Goal: Task Accomplishment & Management: Use online tool/utility

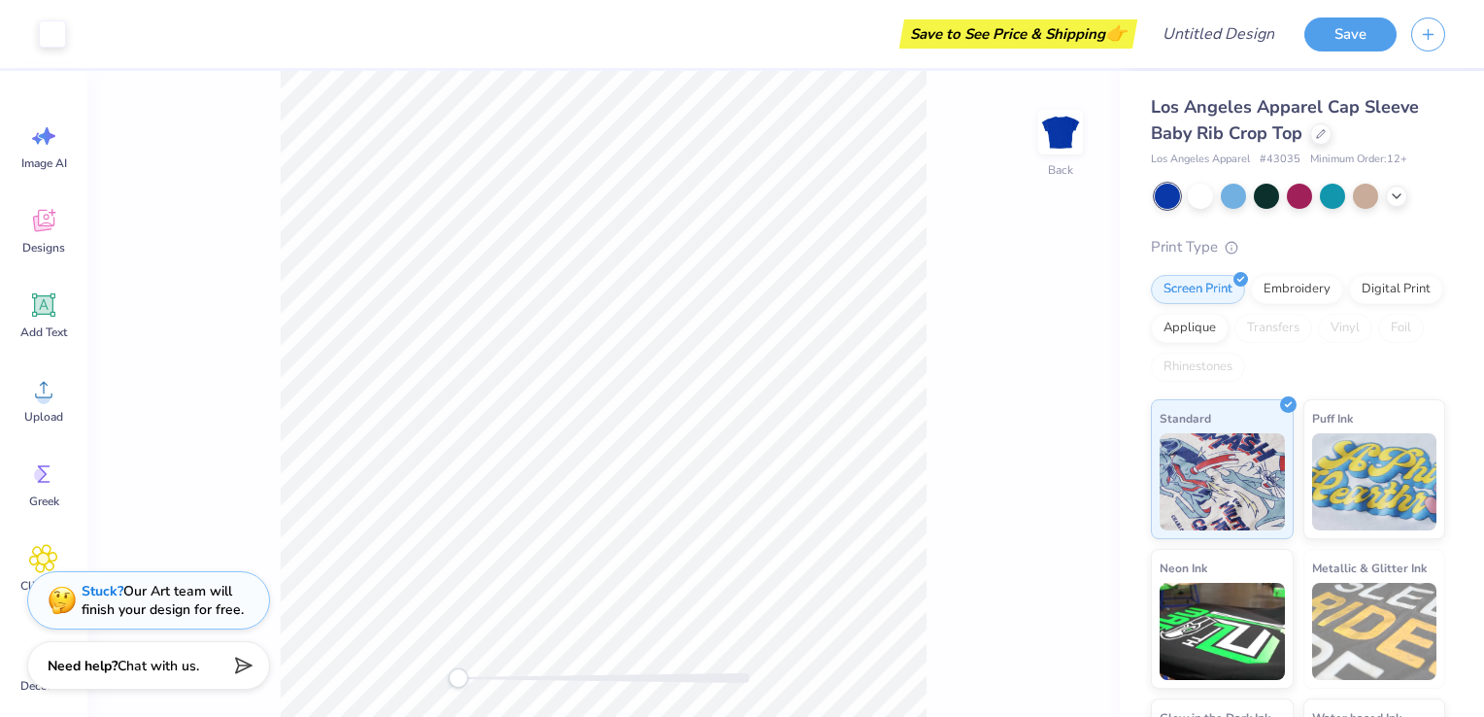
click at [1247, 203] on div at bounding box center [1300, 196] width 290 height 25
click at [1229, 200] on div at bounding box center [1233, 194] width 25 height 25
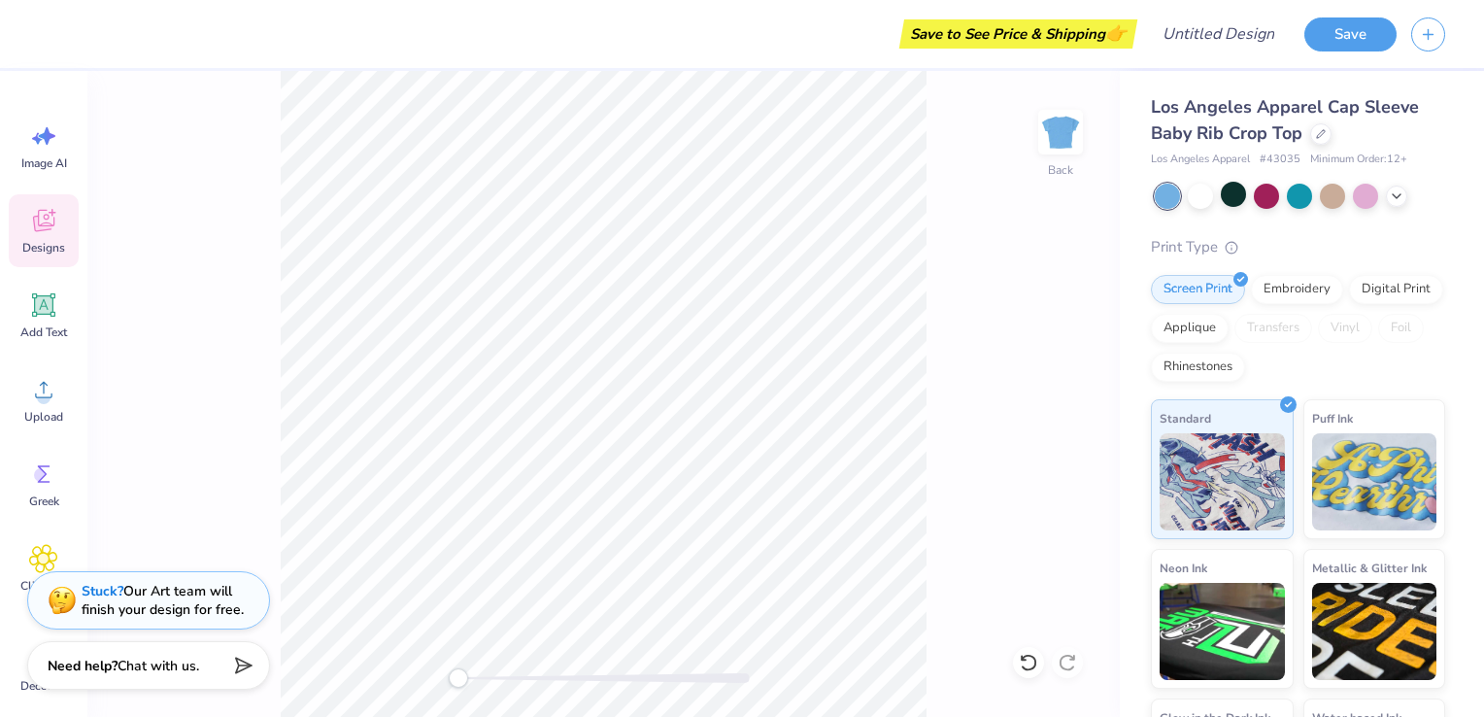
click at [39, 221] on icon at bounding box center [43, 221] width 21 height 22
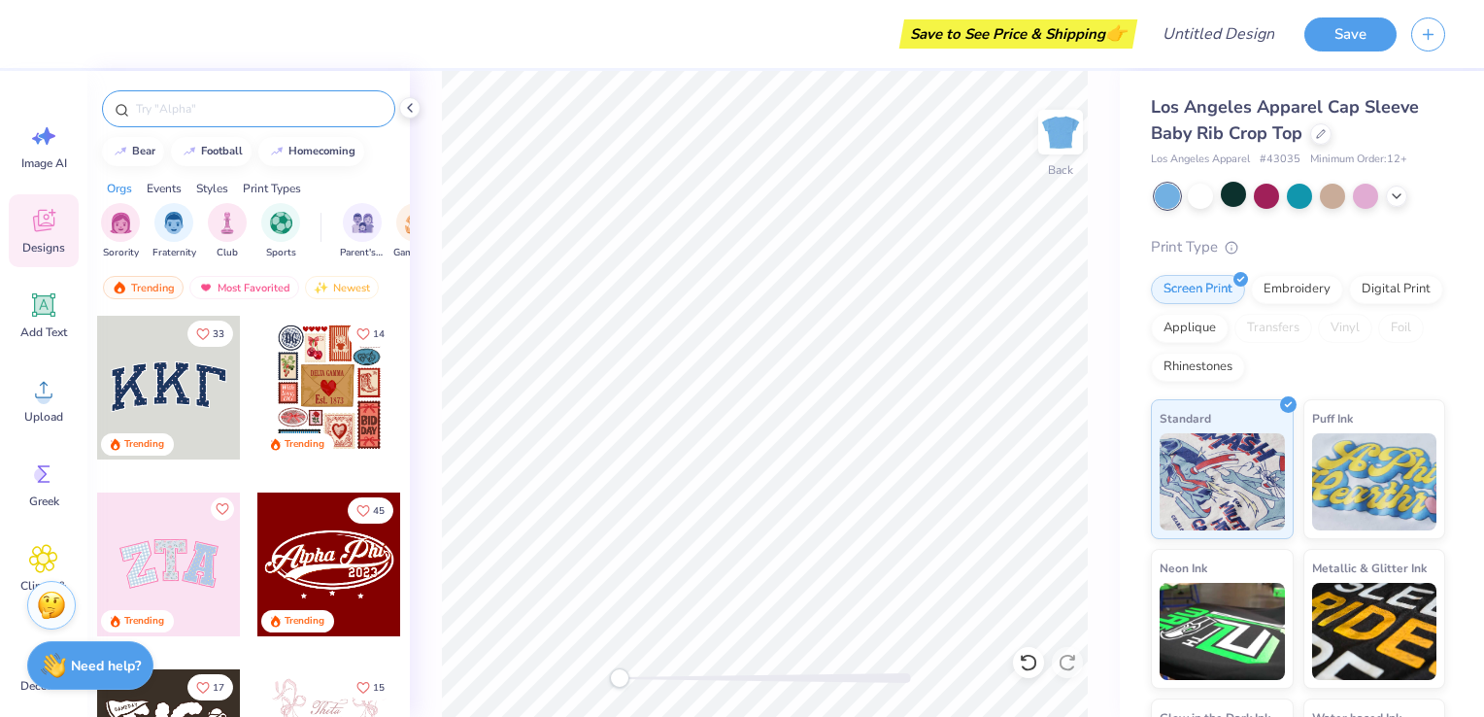
click at [207, 113] on input "text" at bounding box center [258, 108] width 249 height 19
type input "seashells"
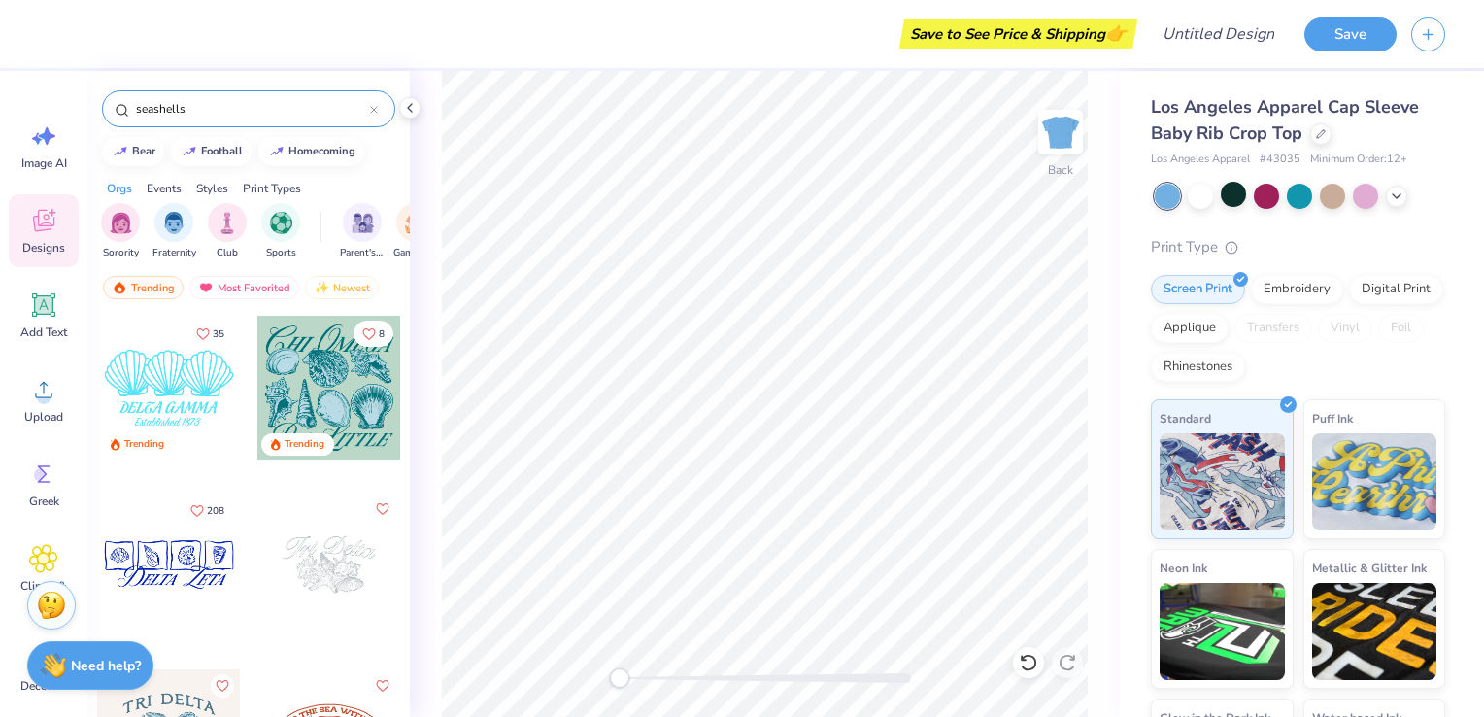
click at [183, 542] on div at bounding box center [169, 564] width 144 height 144
click at [1403, 196] on icon at bounding box center [1397, 194] width 16 height 16
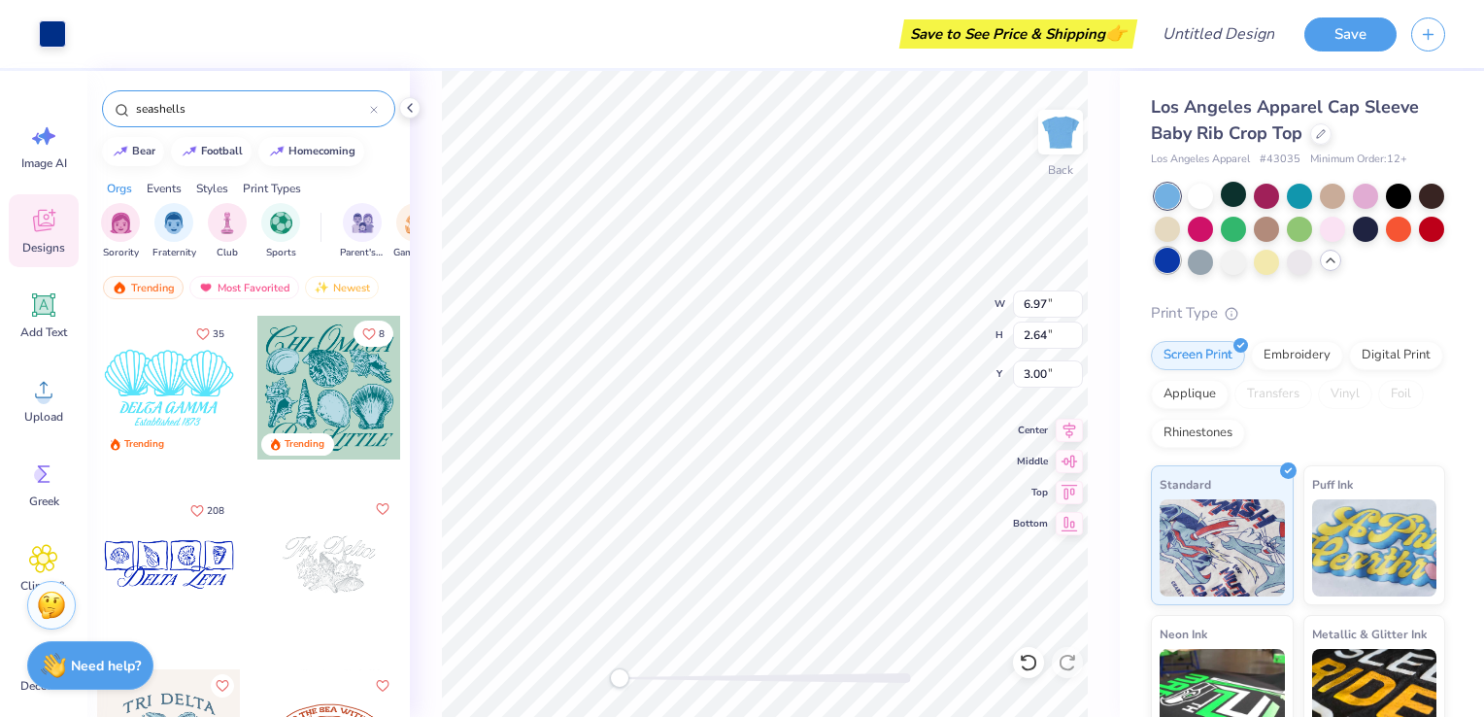
click at [1180, 260] on div at bounding box center [1167, 260] width 25 height 25
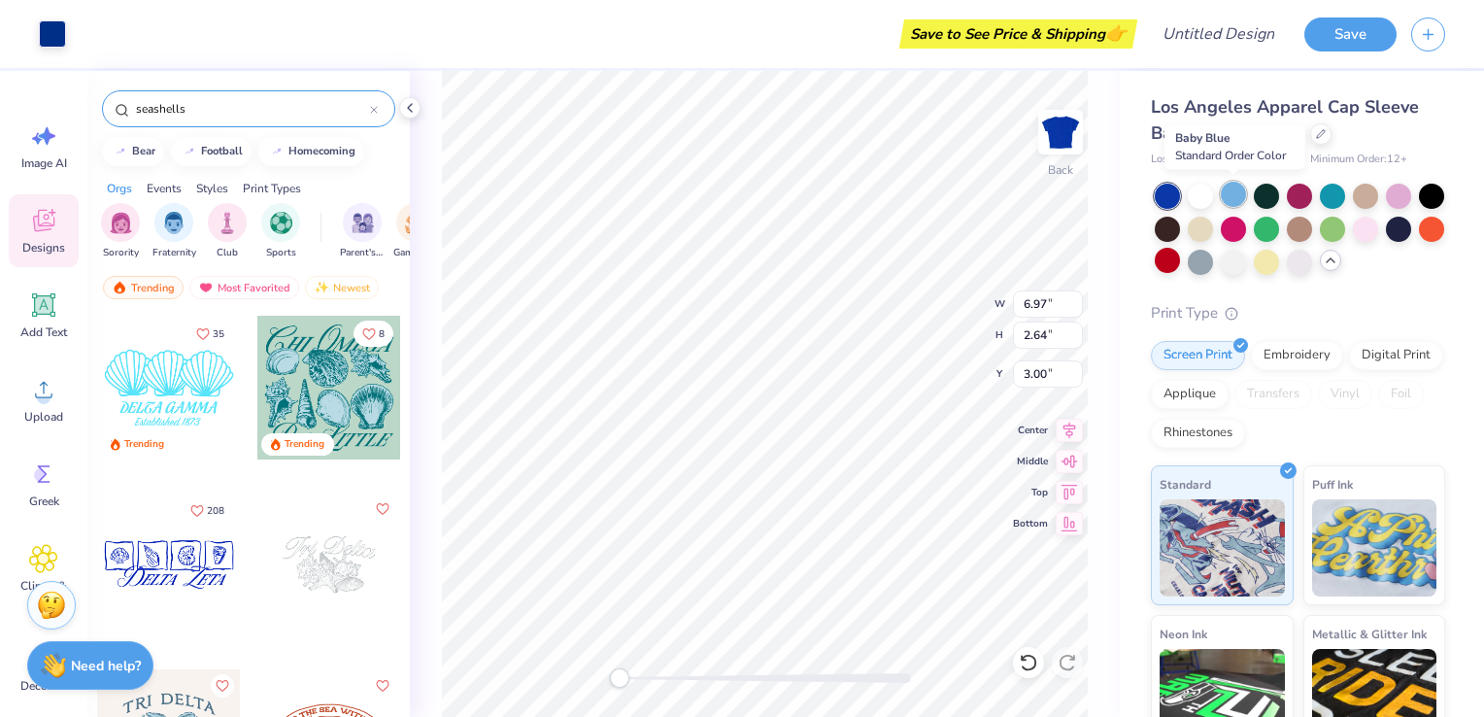
click at [1232, 192] on div at bounding box center [1233, 194] width 25 height 25
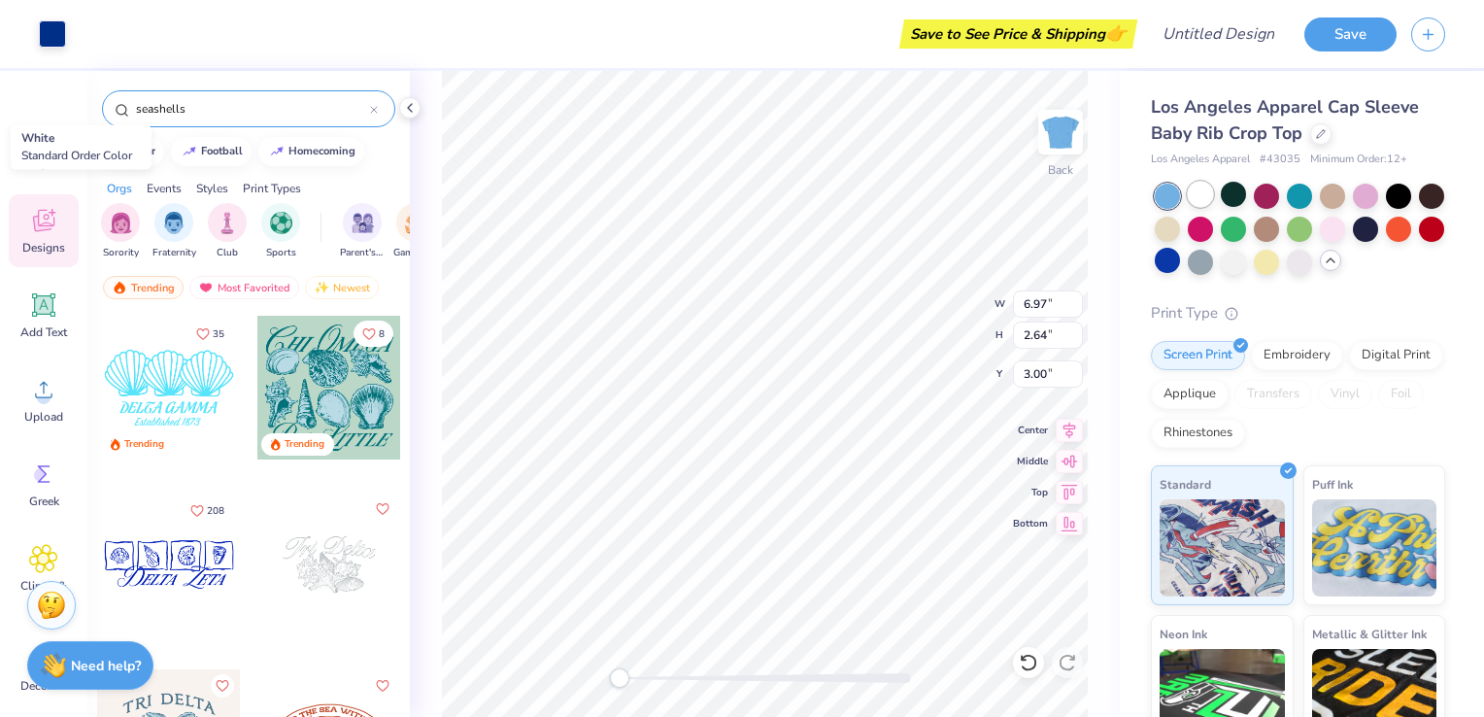
click at [1188, 186] on div at bounding box center [1200, 194] width 25 height 25
click at [1369, 193] on div at bounding box center [1365, 194] width 25 height 25
click at [1231, 186] on div at bounding box center [1233, 194] width 25 height 25
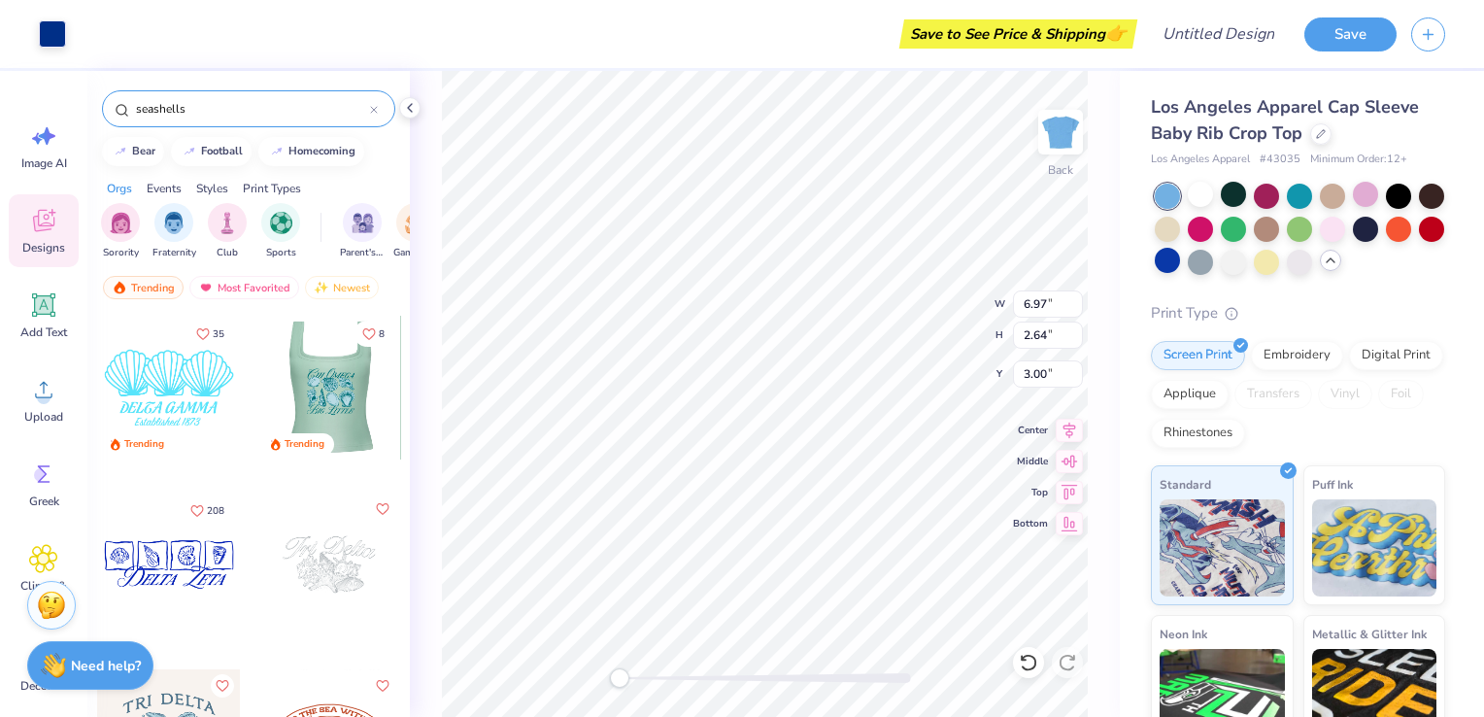
click at [368, 388] on div at bounding box center [329, 388] width 431 height 144
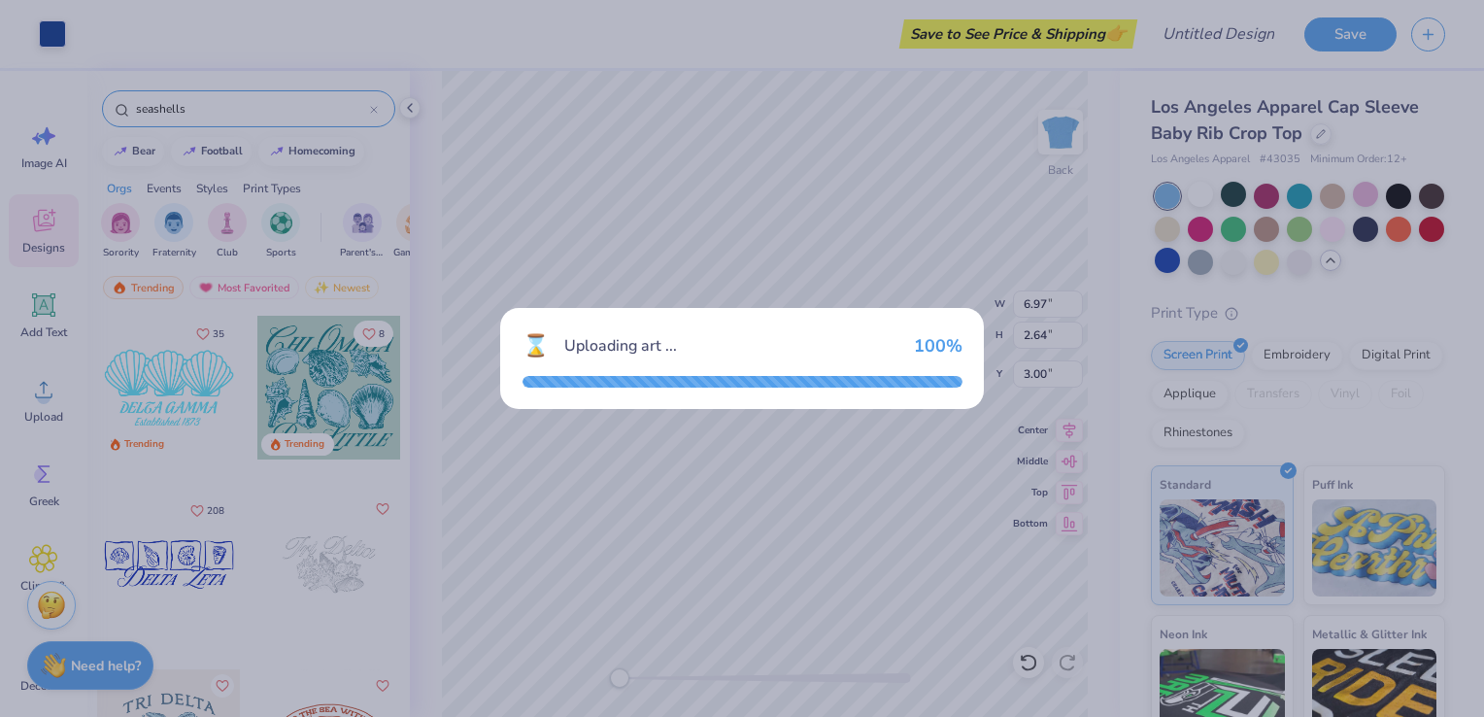
type input "6.85"
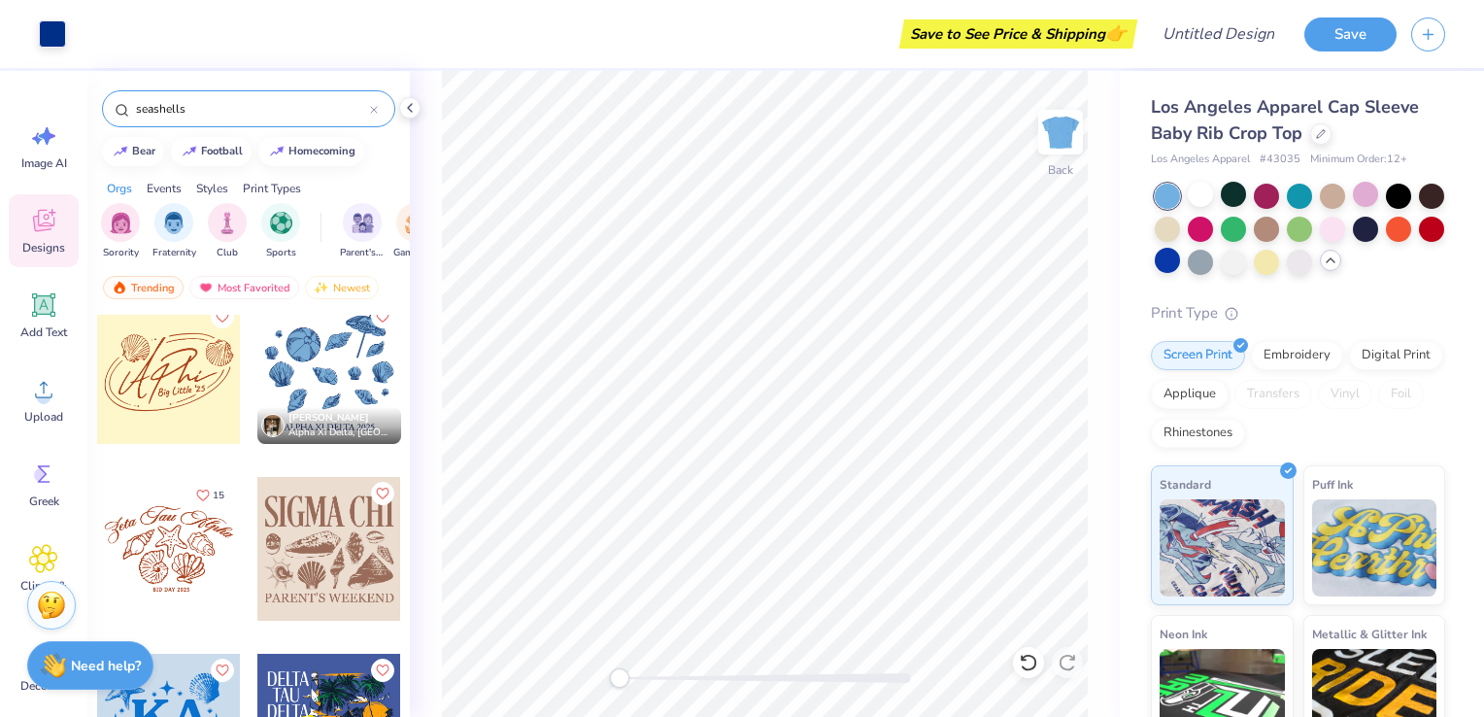
scroll to position [1096, 0]
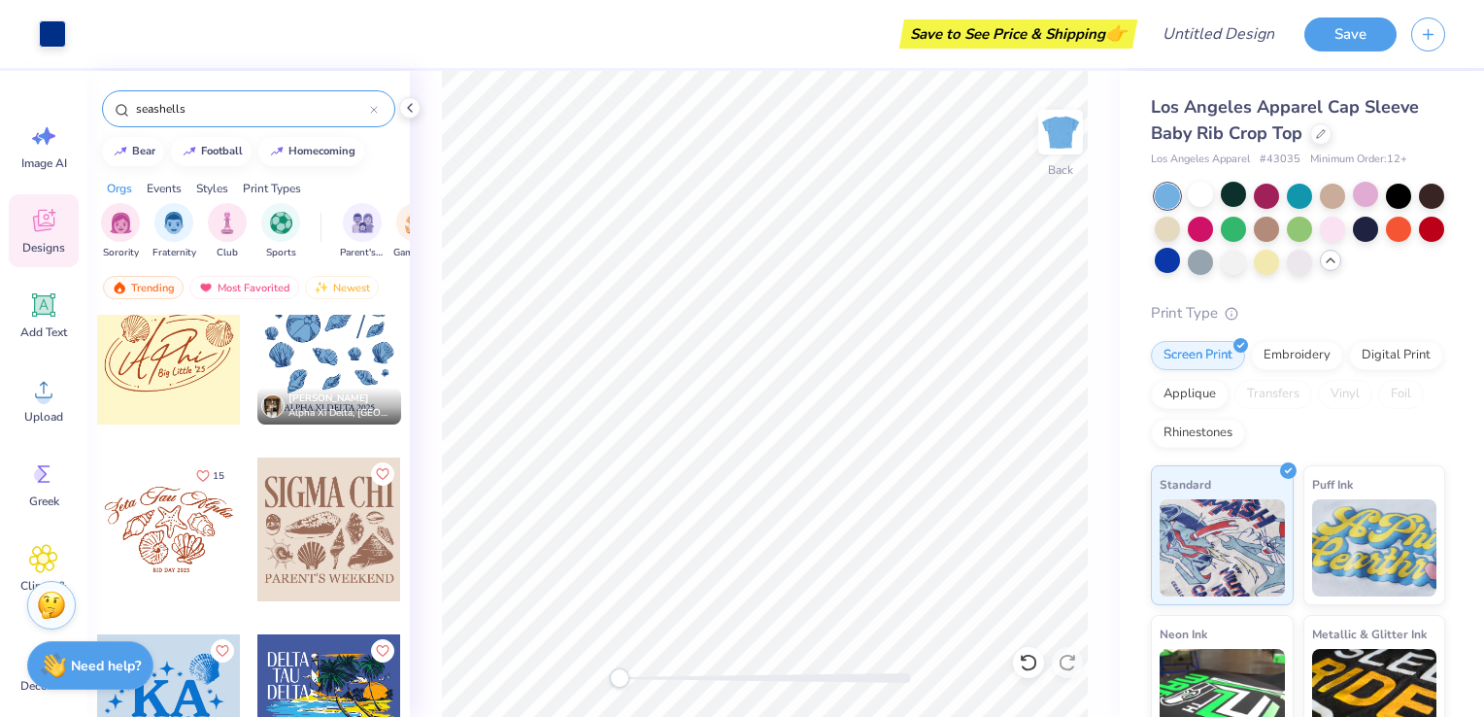
click at [140, 370] on div at bounding box center [169, 353] width 144 height 144
click at [50, 412] on span "Upload" at bounding box center [43, 417] width 39 height 16
click at [40, 383] on icon at bounding box center [43, 389] width 29 height 29
click at [42, 314] on icon at bounding box center [43, 304] width 23 height 23
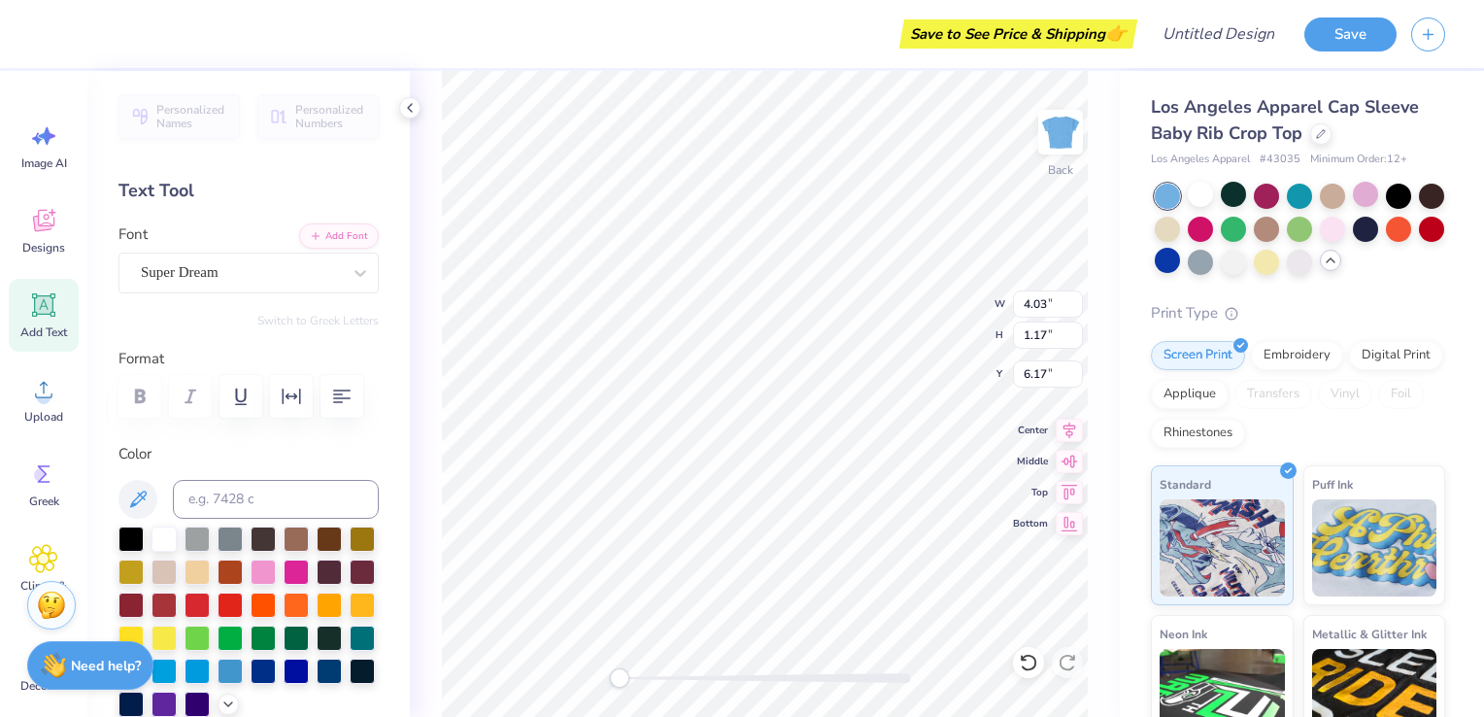
scroll to position [16, 2]
type textarea "T"
type textarea "Little"
click at [218, 276] on div "Super Dream" at bounding box center [241, 272] width 204 height 30
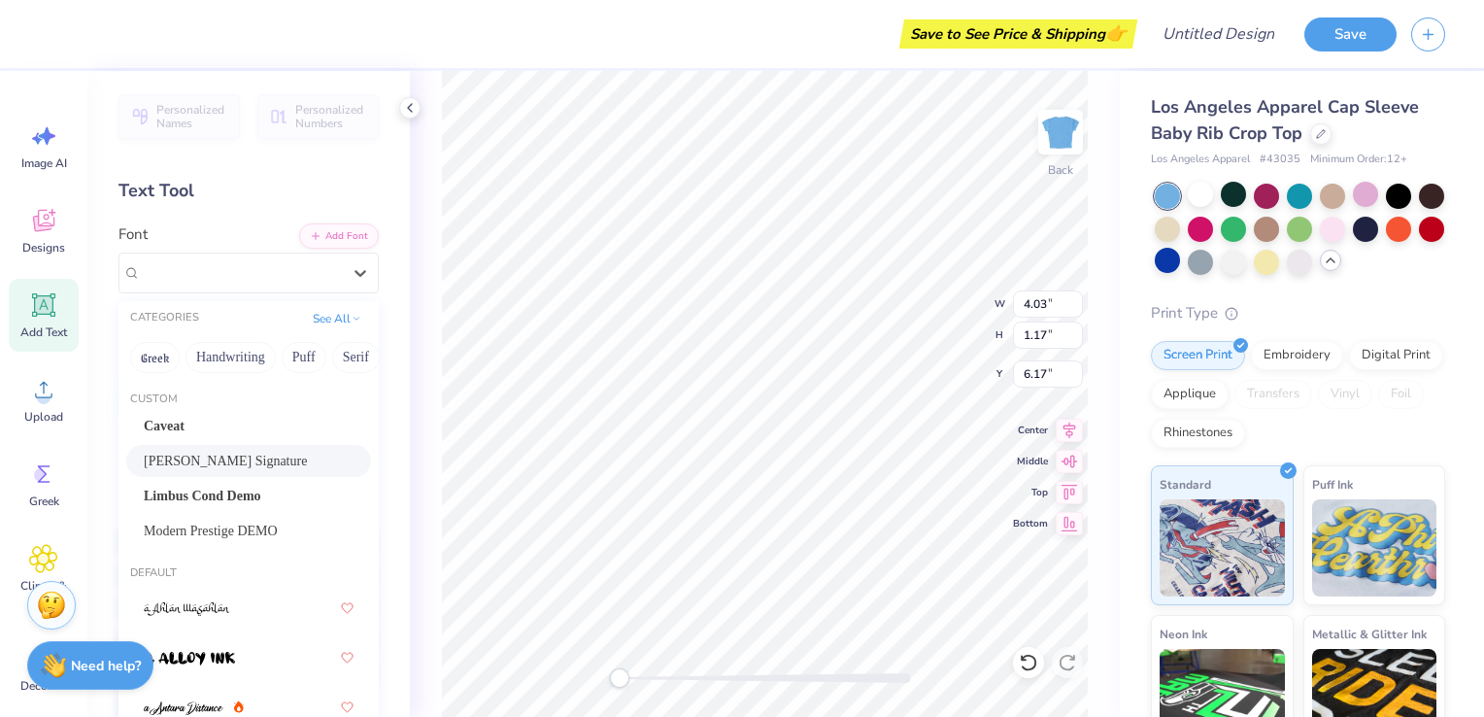
click at [280, 462] on div "Daniels Signature" at bounding box center [249, 461] width 210 height 20
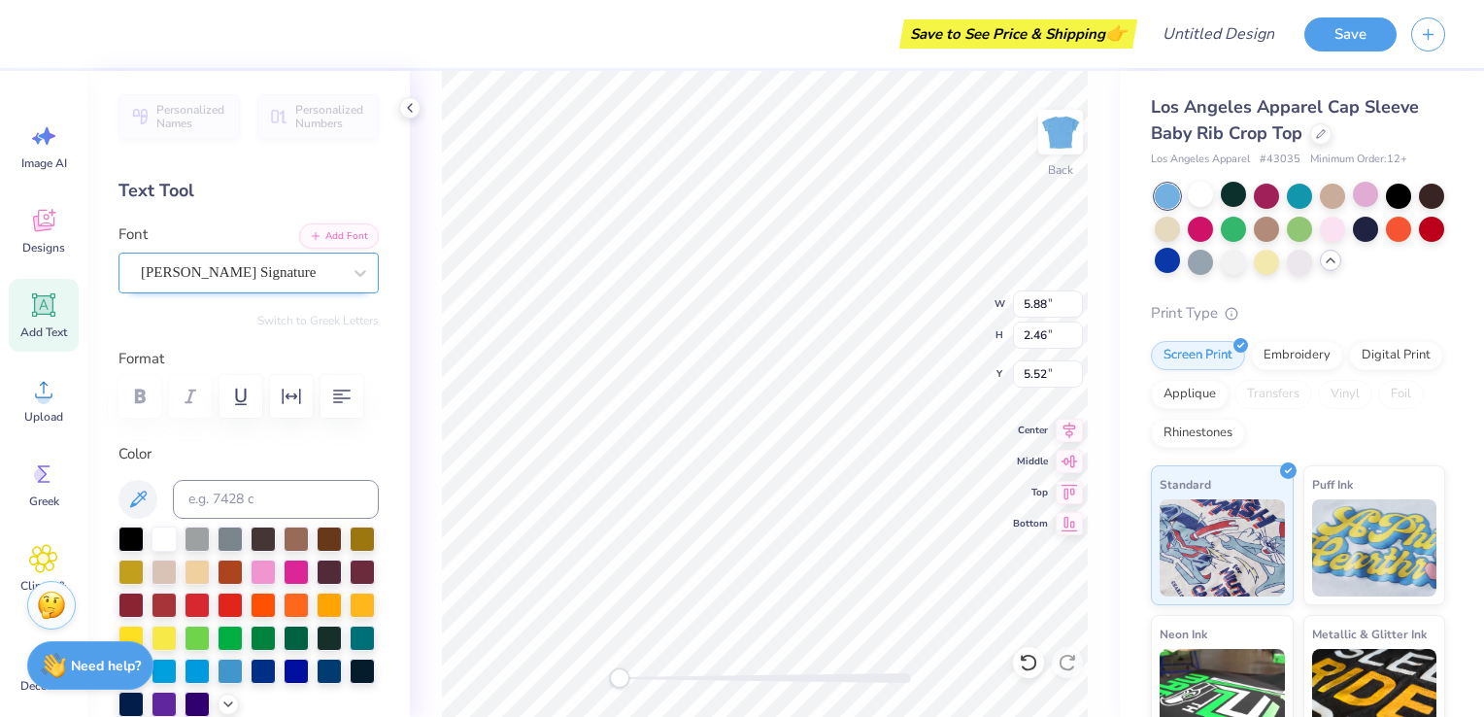
click at [192, 290] on div "Daniels Signature" at bounding box center [249, 273] width 260 height 41
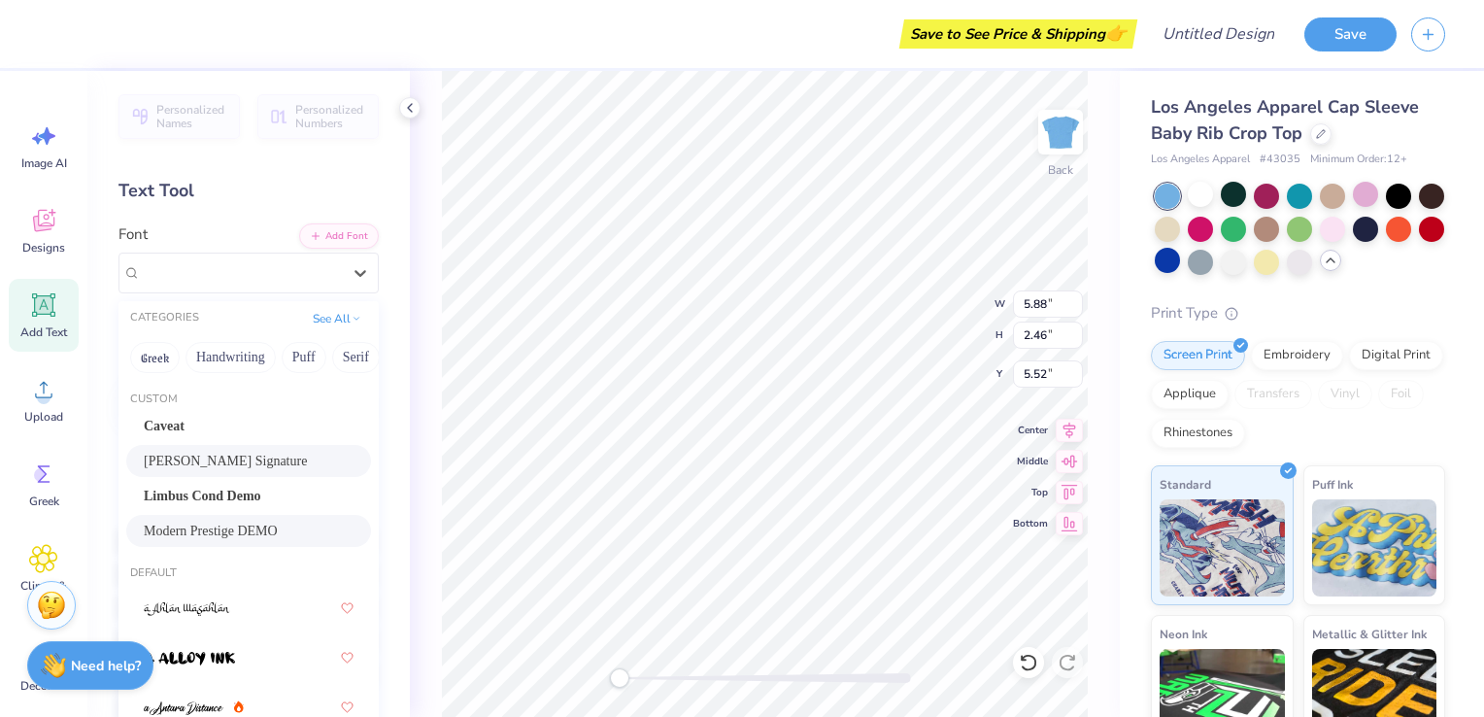
click at [277, 527] on div "Modern Prestige DEMO" at bounding box center [249, 531] width 210 height 20
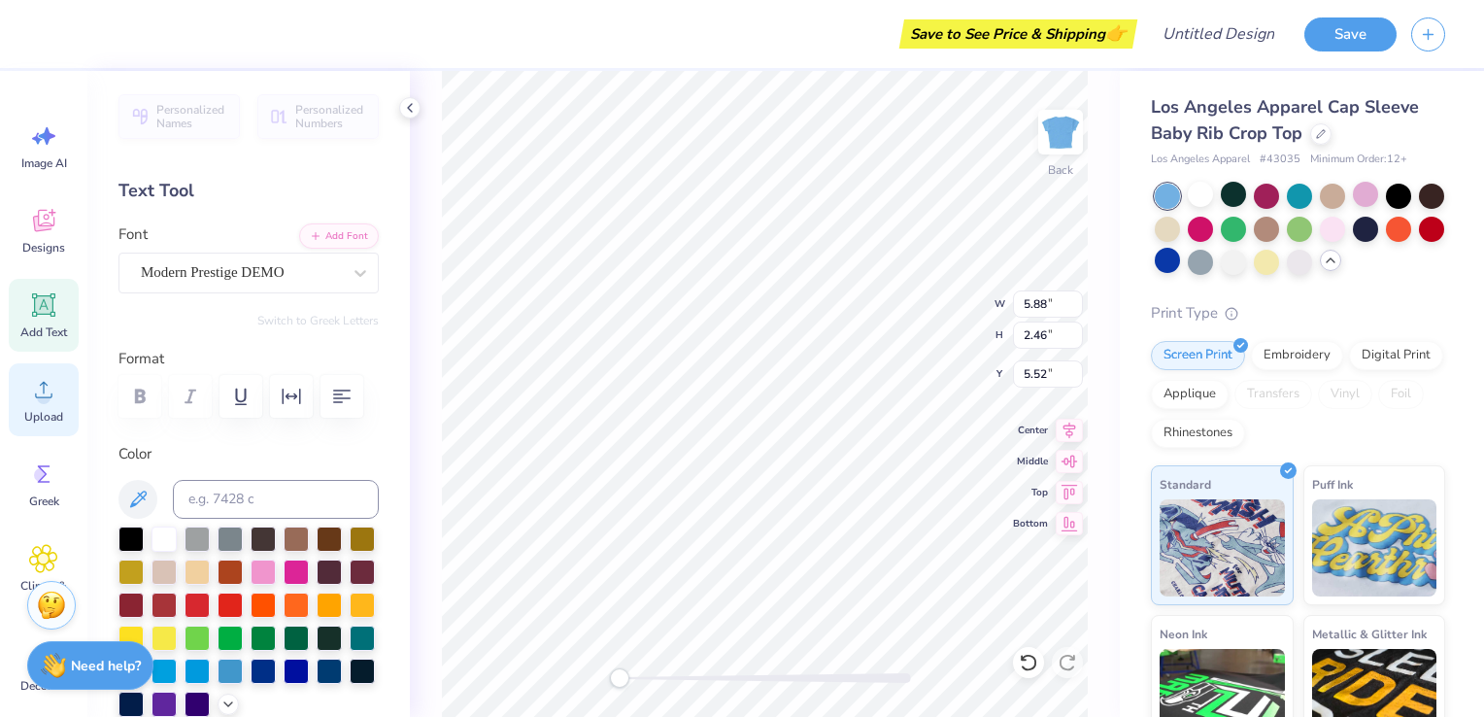
click at [51, 399] on icon at bounding box center [43, 389] width 29 height 29
click at [61, 217] on div "Designs" at bounding box center [44, 230] width 70 height 73
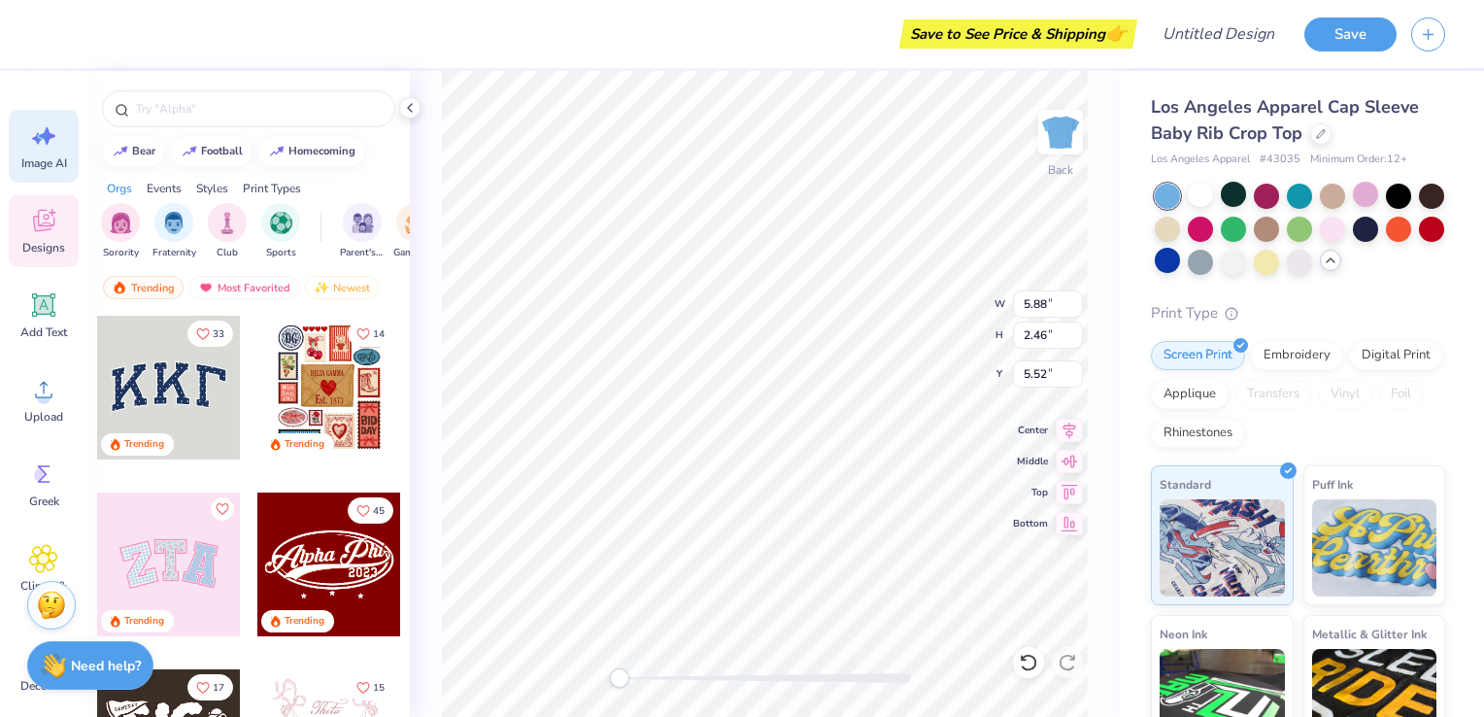
click at [17, 136] on div "Image AI" at bounding box center [44, 146] width 70 height 73
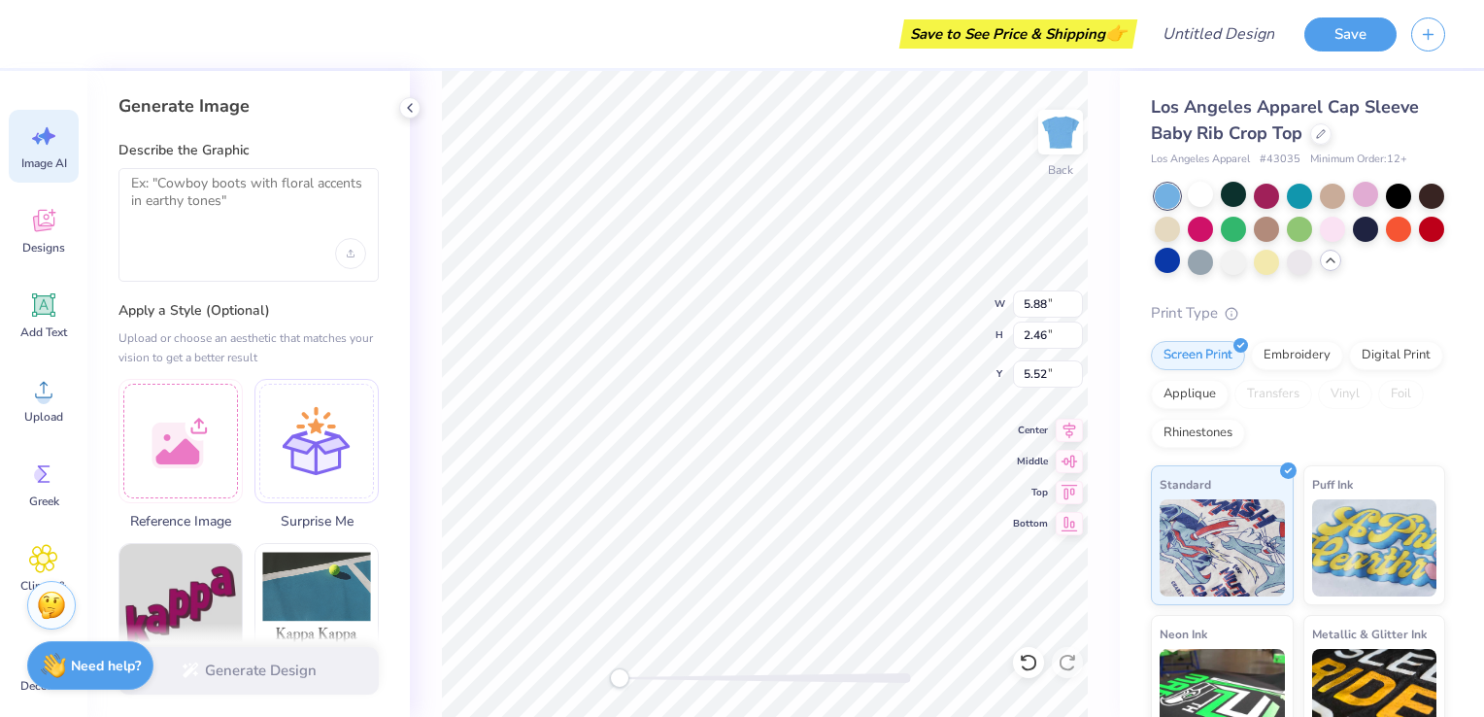
click at [175, 227] on div at bounding box center [249, 225] width 260 height 114
click at [199, 192] on textarea at bounding box center [248, 199] width 235 height 49
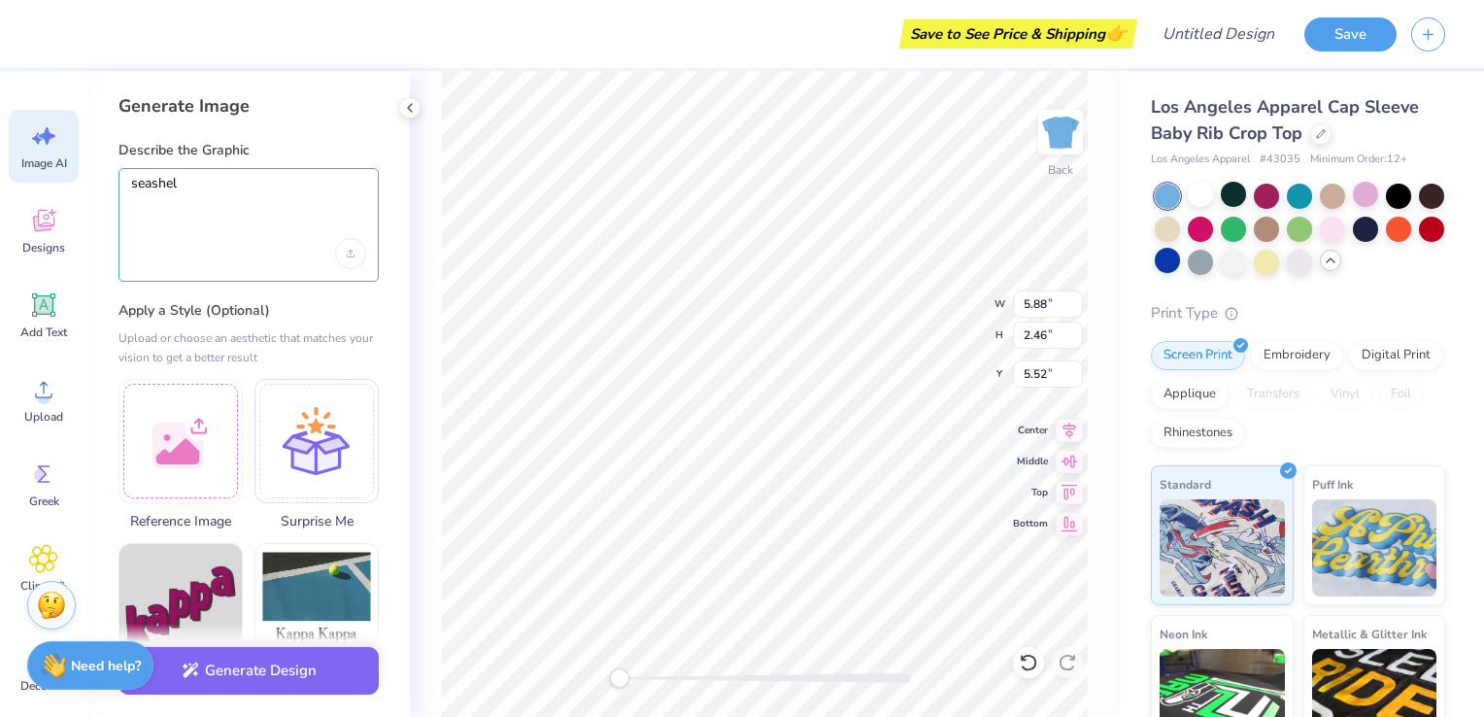
click at [199, 192] on textarea "seashel" at bounding box center [248, 199] width 235 height 49
click at [186, 177] on textarea "seashel" at bounding box center [248, 199] width 235 height 49
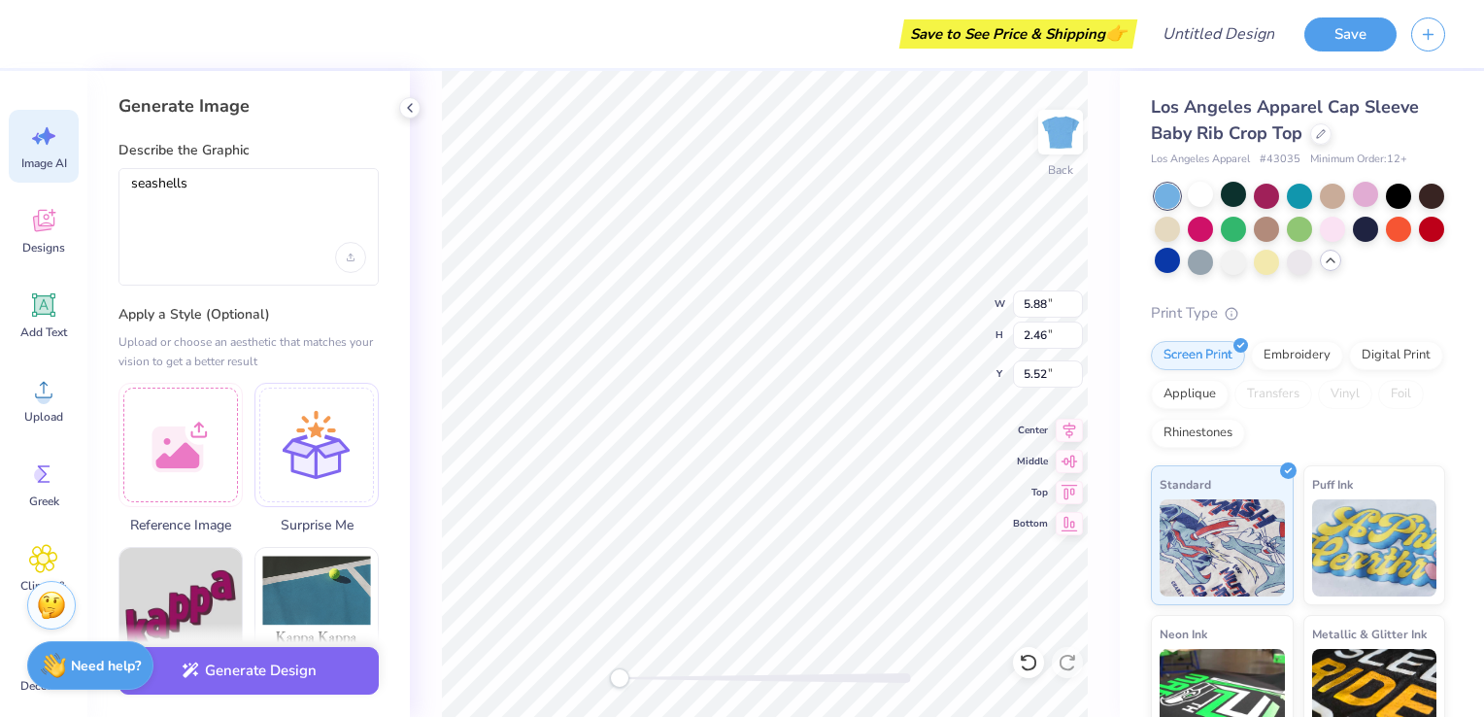
click at [209, 170] on div "seashells" at bounding box center [249, 227] width 260 height 118
click at [209, 181] on textarea "seashells" at bounding box center [248, 201] width 235 height 52
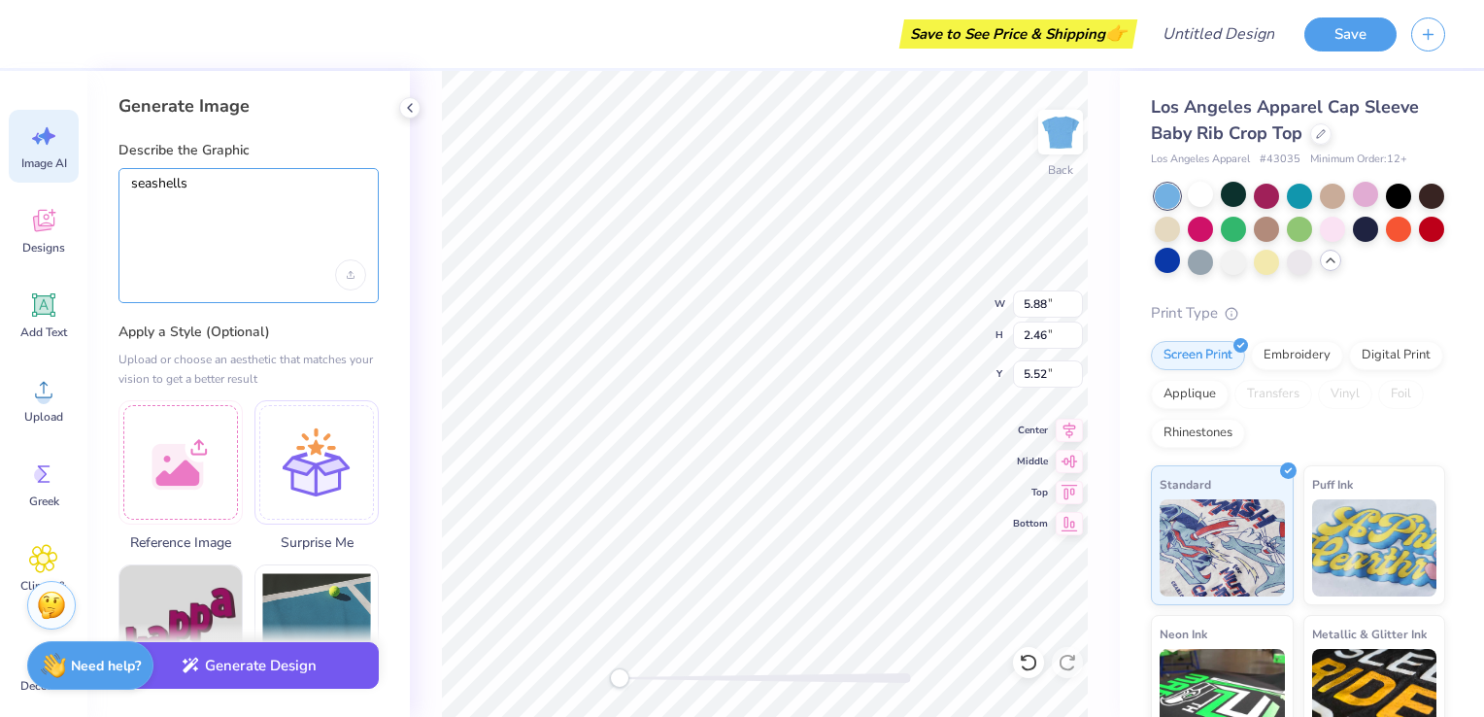
type textarea "seashells"
click at [290, 688] on button "Generate Design" at bounding box center [249, 666] width 260 height 48
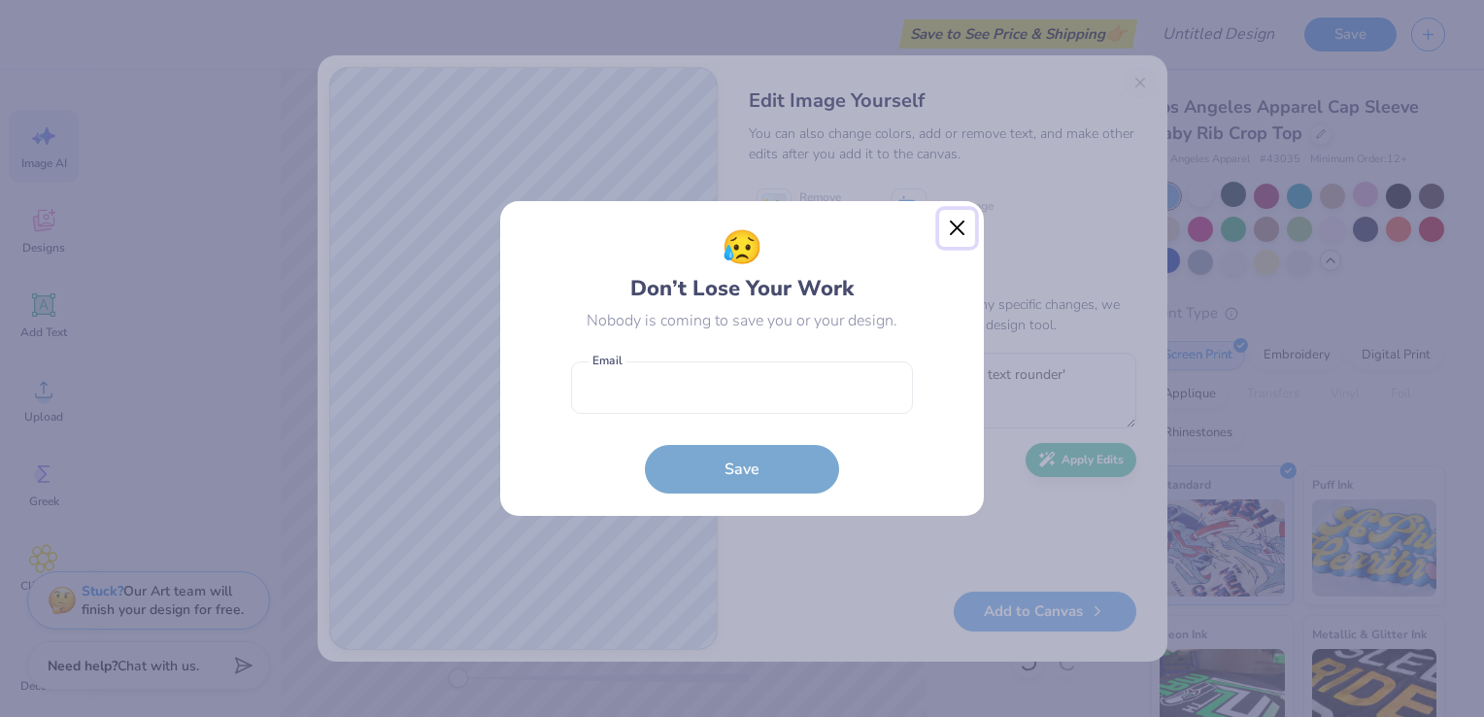
click at [951, 222] on button "Close" at bounding box center [957, 228] width 37 height 37
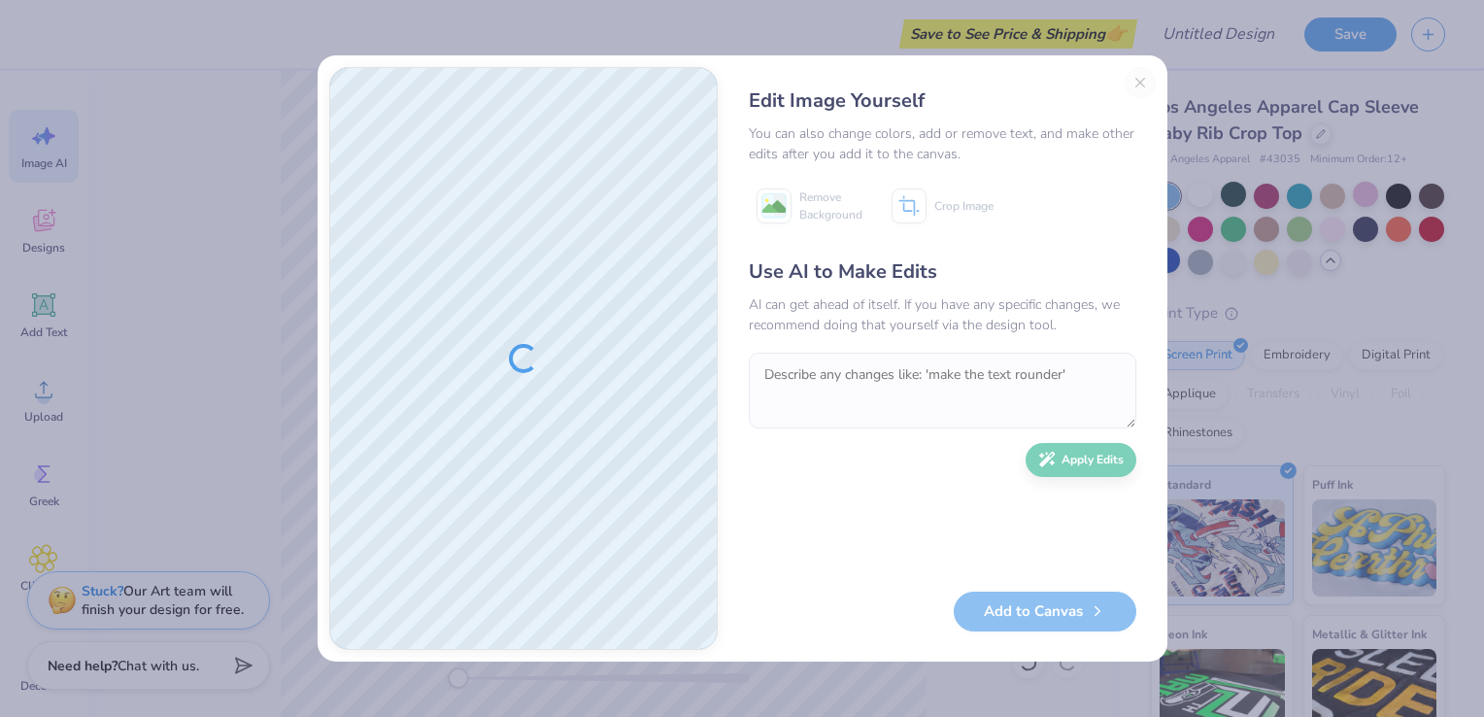
click at [1152, 79] on div "Edit Image Yourself You can also change colors, add or remove text, and make ot…" at bounding box center [942, 358] width 426 height 583
click at [1139, 81] on div "Edit Image Yourself You can also change colors, add or remove text, and make ot…" at bounding box center [942, 358] width 426 height 583
click at [1143, 84] on div "Edit Image Yourself You can also change colors, add or remove text, and make ot…" at bounding box center [942, 358] width 426 height 583
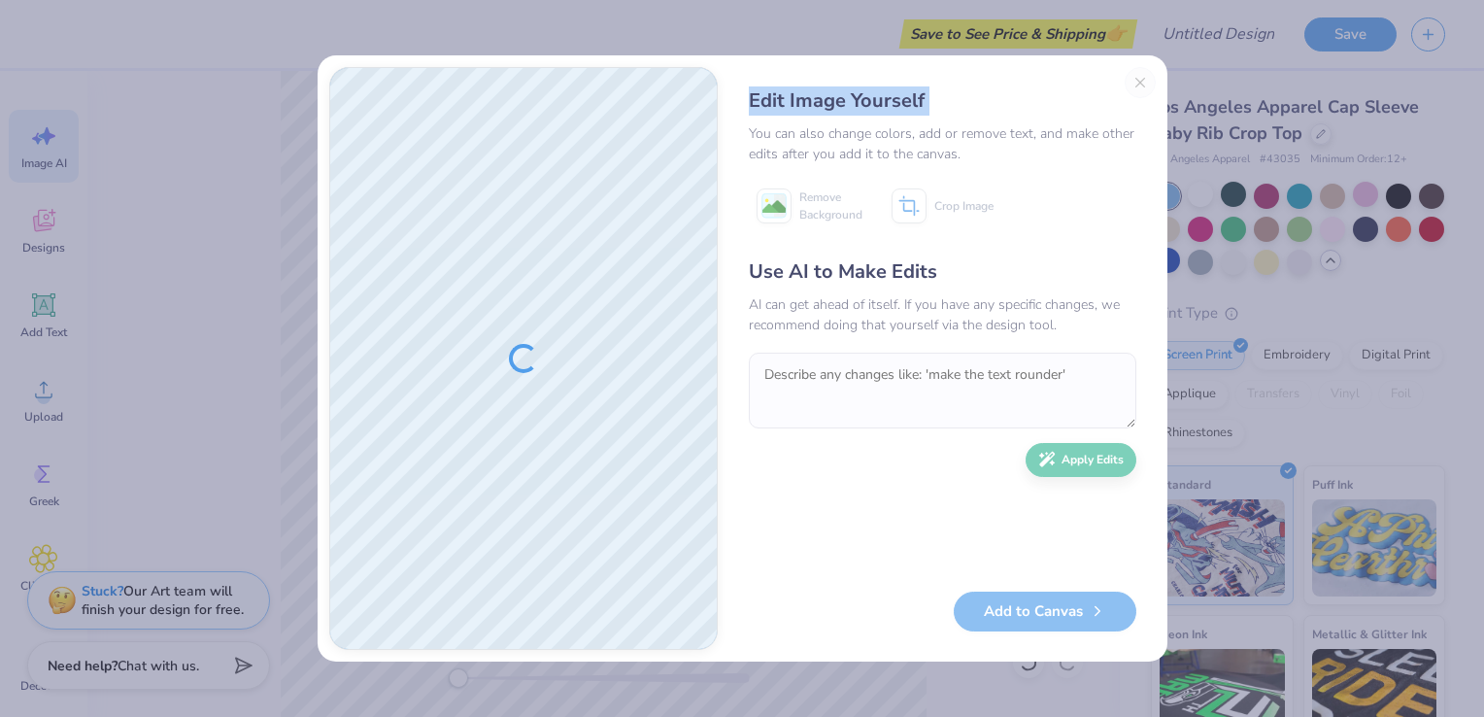
drag, startPoint x: 1143, startPoint y: 84, endPoint x: 1081, endPoint y: 108, distance: 66.7
click at [1081, 108] on div "Edit Image Yourself You can also change colors, add or remove text, and make ot…" at bounding box center [942, 358] width 426 height 583
drag, startPoint x: 1081, startPoint y: 108, endPoint x: 1014, endPoint y: 152, distance: 80.0
click at [1014, 152] on div "You can also change colors, add or remove text, and make other edits after you …" at bounding box center [943, 143] width 388 height 41
click at [1140, 86] on div "Edit Image Yourself You can also change colors, add or remove text, and make ot…" at bounding box center [942, 358] width 426 height 583
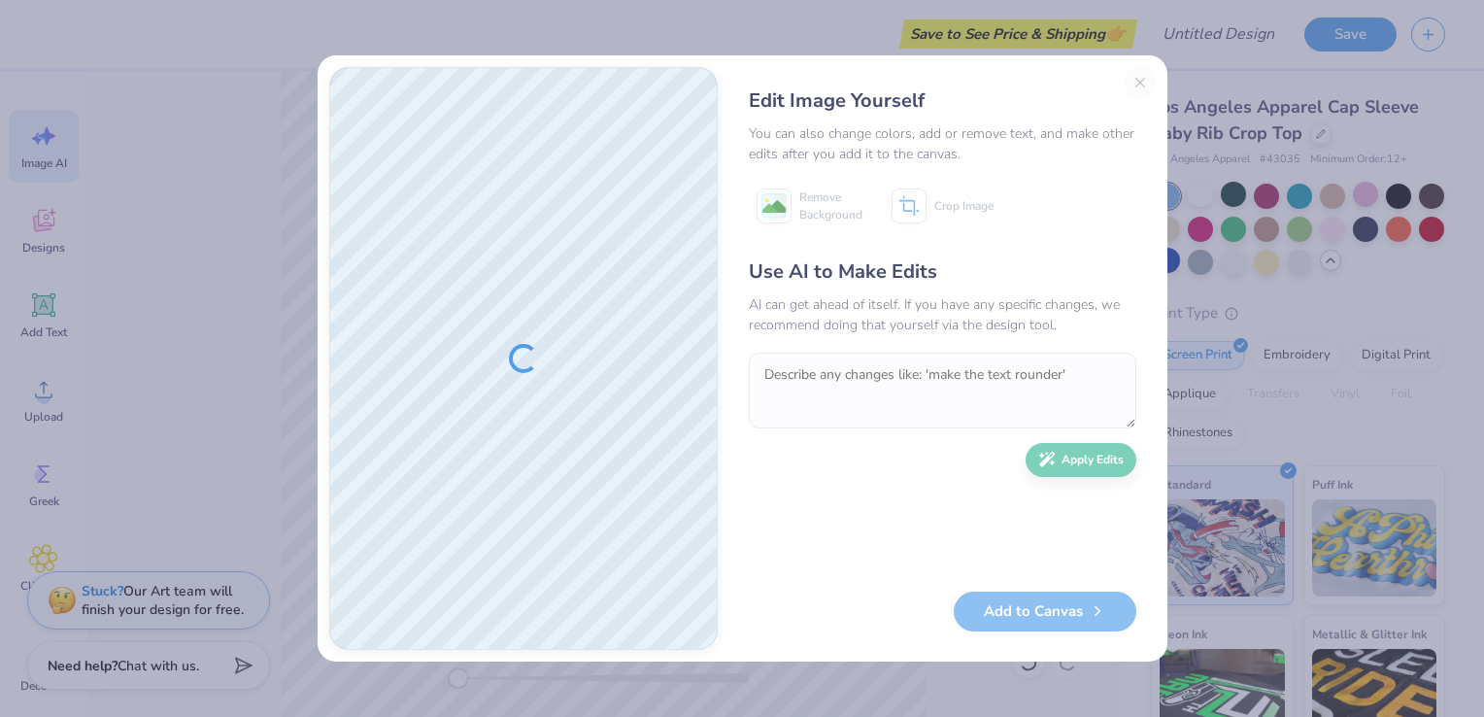
click at [1134, 87] on div "Edit Image Yourself" at bounding box center [943, 100] width 388 height 29
drag, startPoint x: 1134, startPoint y: 79, endPoint x: 1115, endPoint y: 115, distance: 40.9
click at [1115, 115] on div "Edit Image Yourself You can also change colors, add or remove text, and make ot…" at bounding box center [942, 358] width 426 height 583
click at [1319, 214] on div "Edit Image Yourself You can also change colors, add or remove text, and make ot…" at bounding box center [742, 358] width 1484 height 717
click at [1142, 72] on div "Edit Image Yourself You can also change colors, add or remove text, and make ot…" at bounding box center [942, 358] width 426 height 583
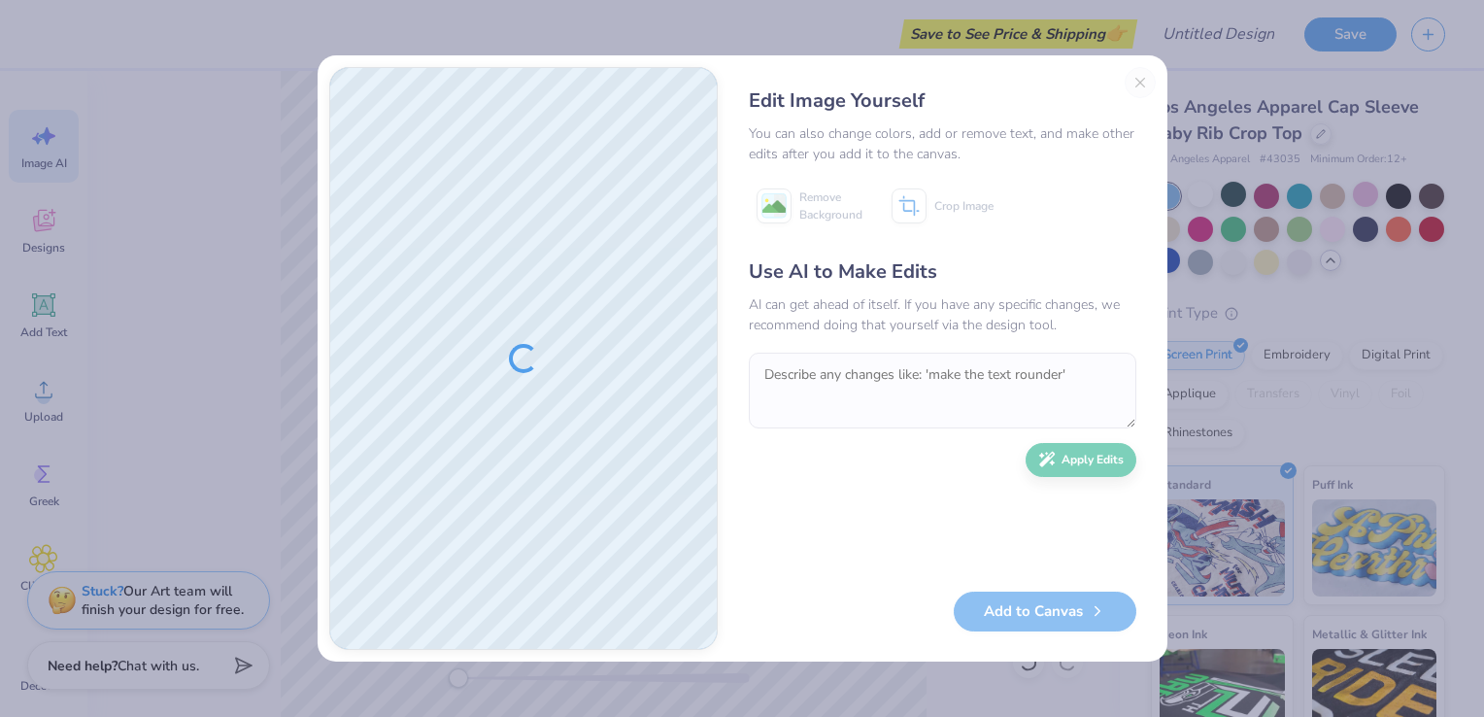
click at [1142, 88] on div "Edit Image Yourself You can also change colors, add or remove text, and make ot…" at bounding box center [942, 358] width 426 height 583
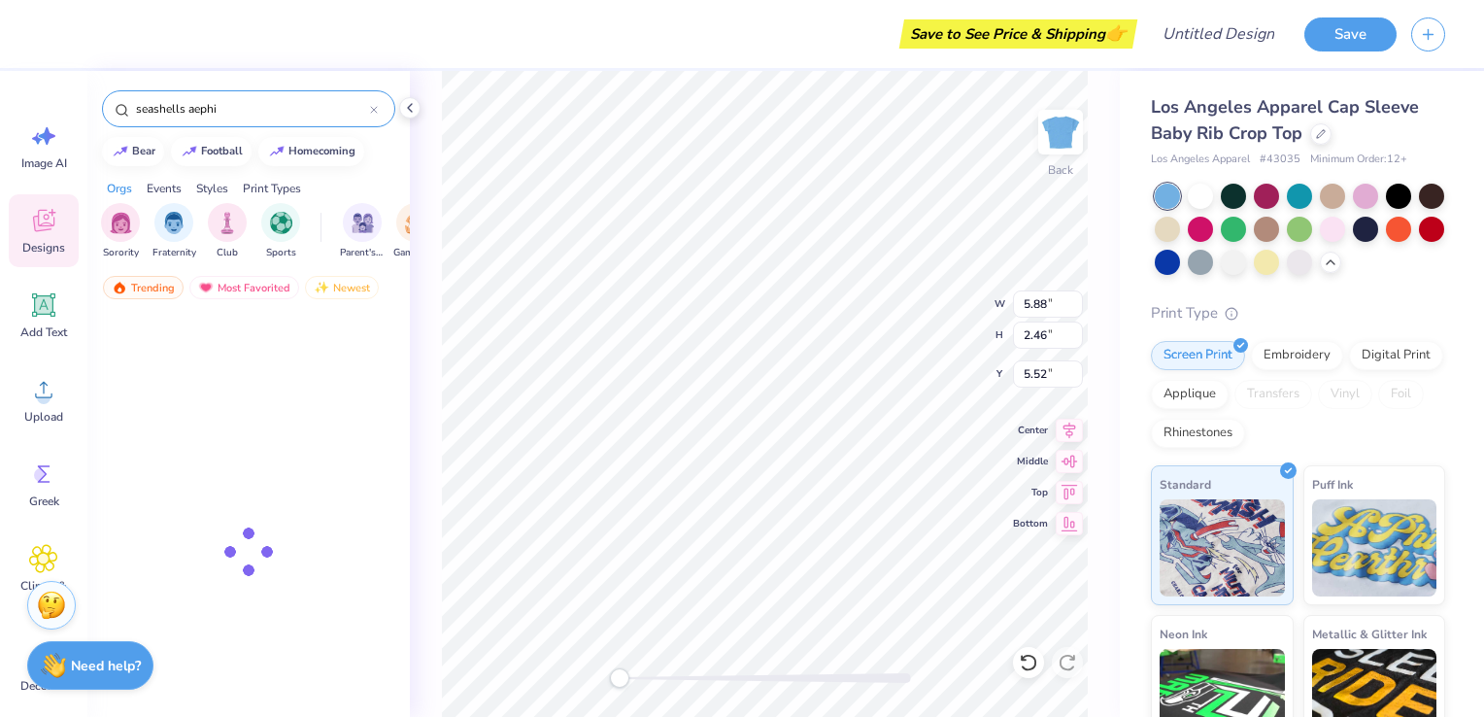
click at [229, 102] on input "seashells aephi" at bounding box center [252, 108] width 236 height 19
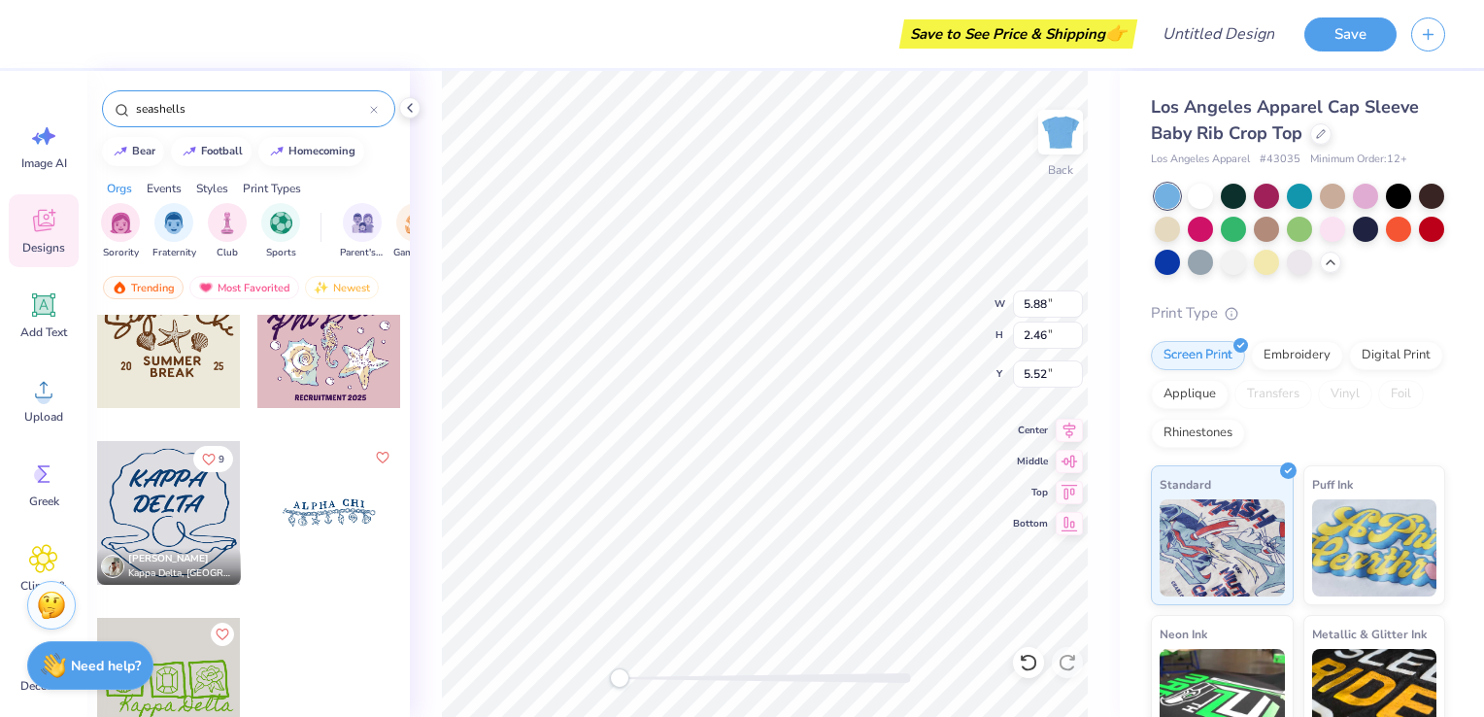
scroll to position [2883, 0]
type input "seashells"
click at [313, 526] on div at bounding box center [329, 510] width 144 height 144
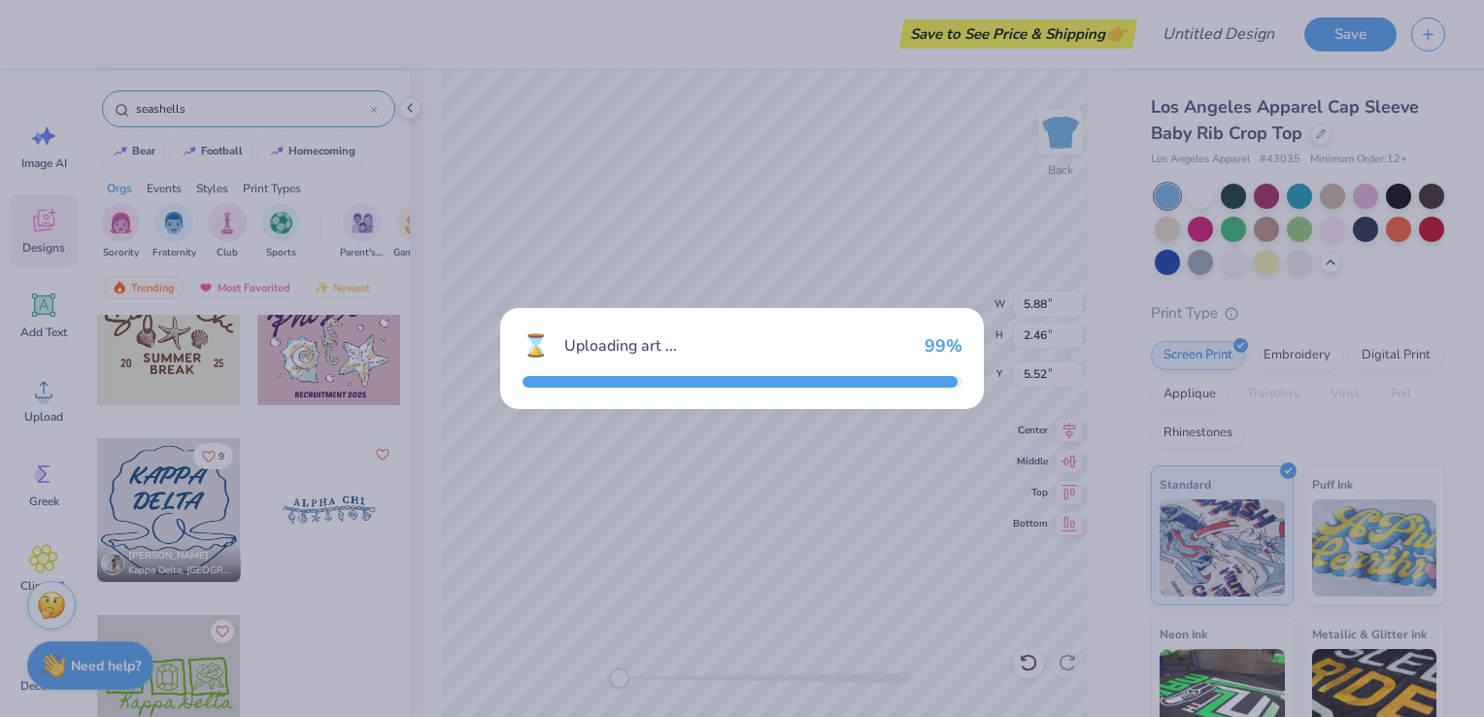
type input "6.97"
type input "2.07"
type input "3.00"
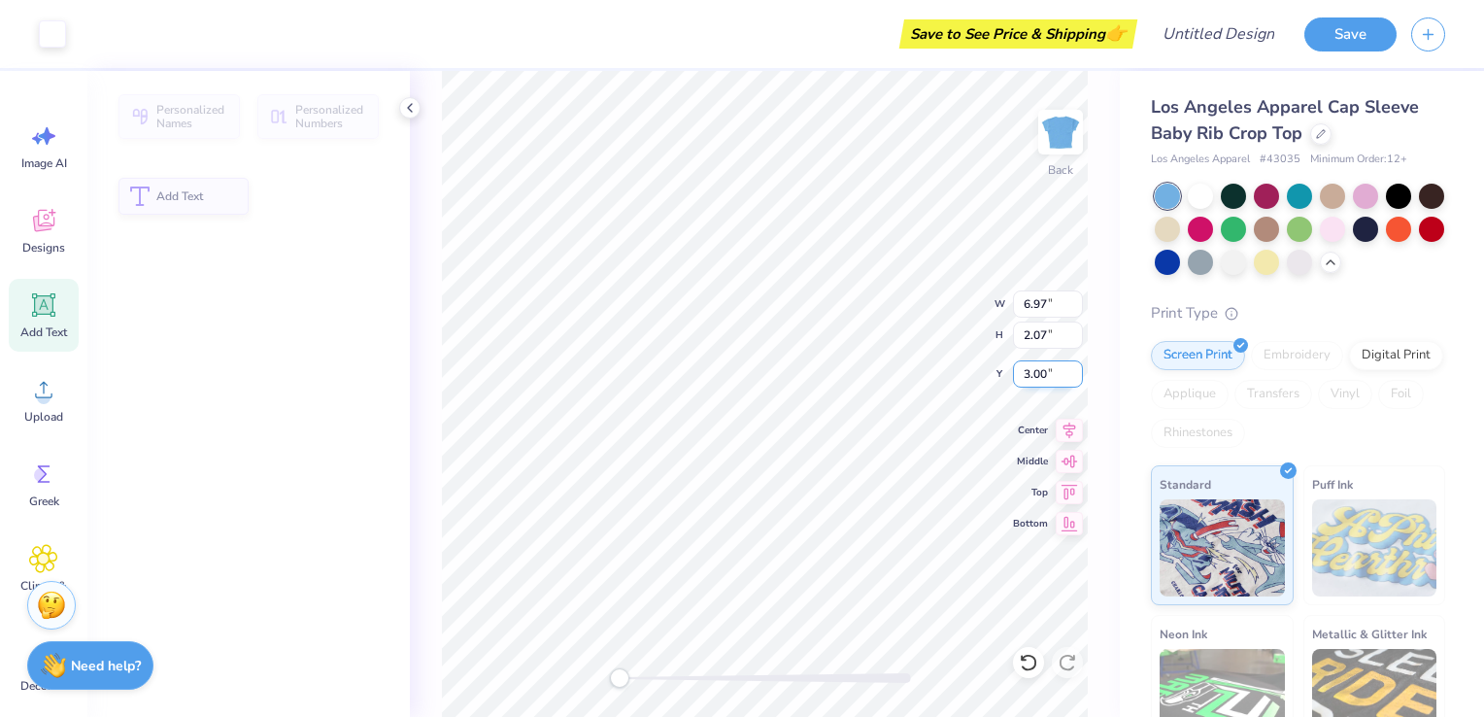
type input "3.98"
type input "1.53"
type input "3.49"
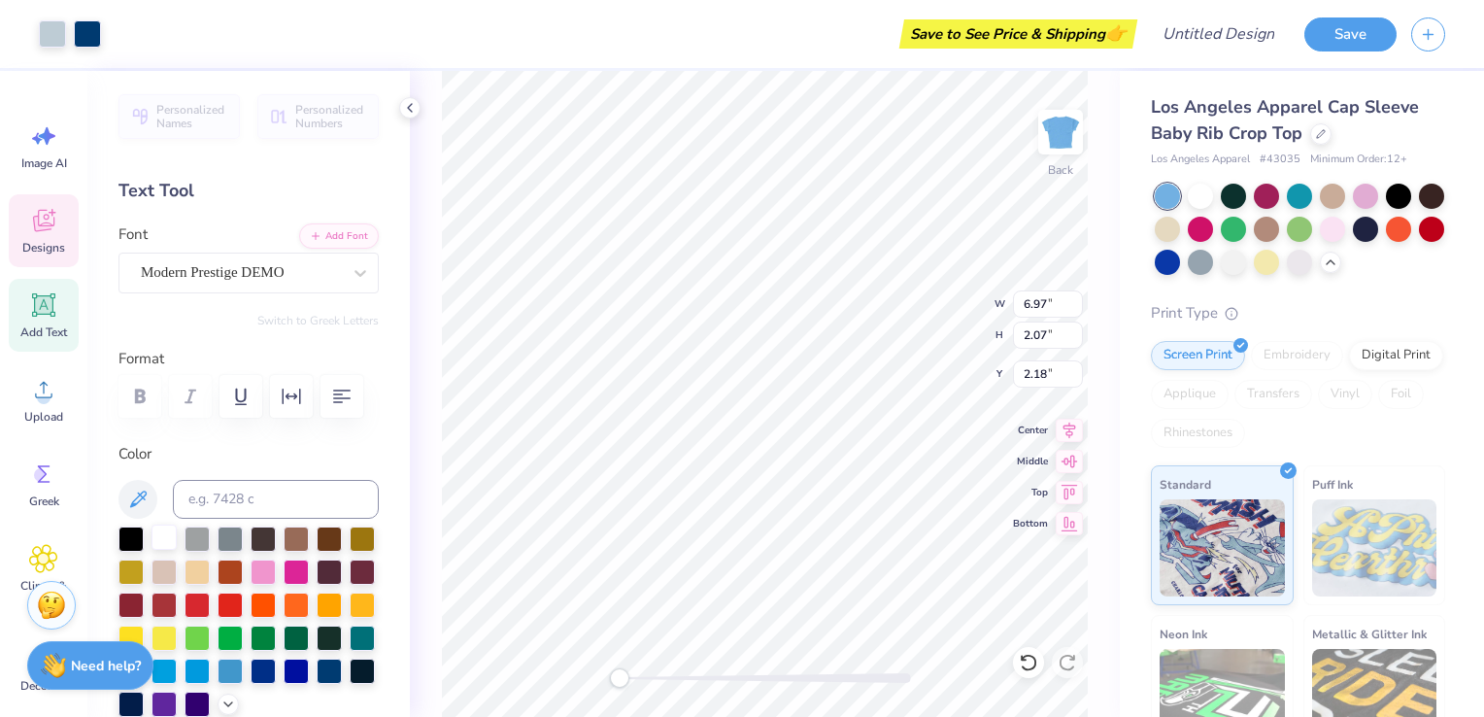
click at [166, 537] on div at bounding box center [164, 537] width 25 height 25
click at [158, 542] on div at bounding box center [164, 537] width 25 height 25
click at [163, 390] on div at bounding box center [249, 396] width 260 height 43
click at [1246, 266] on div at bounding box center [1233, 260] width 25 height 25
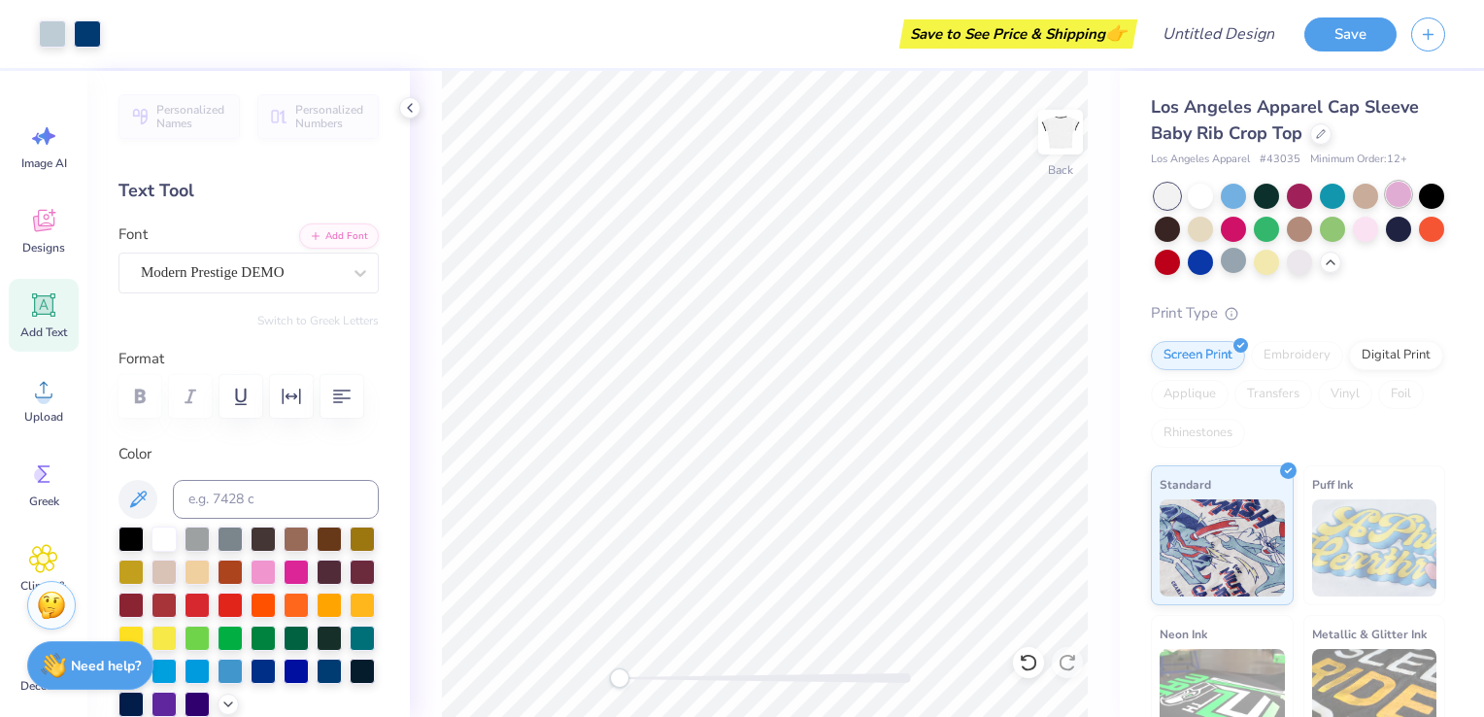
click at [1397, 197] on div at bounding box center [1398, 194] width 25 height 25
click at [1378, 233] on div at bounding box center [1365, 229] width 25 height 25
click at [1378, 232] on div at bounding box center [1365, 227] width 25 height 25
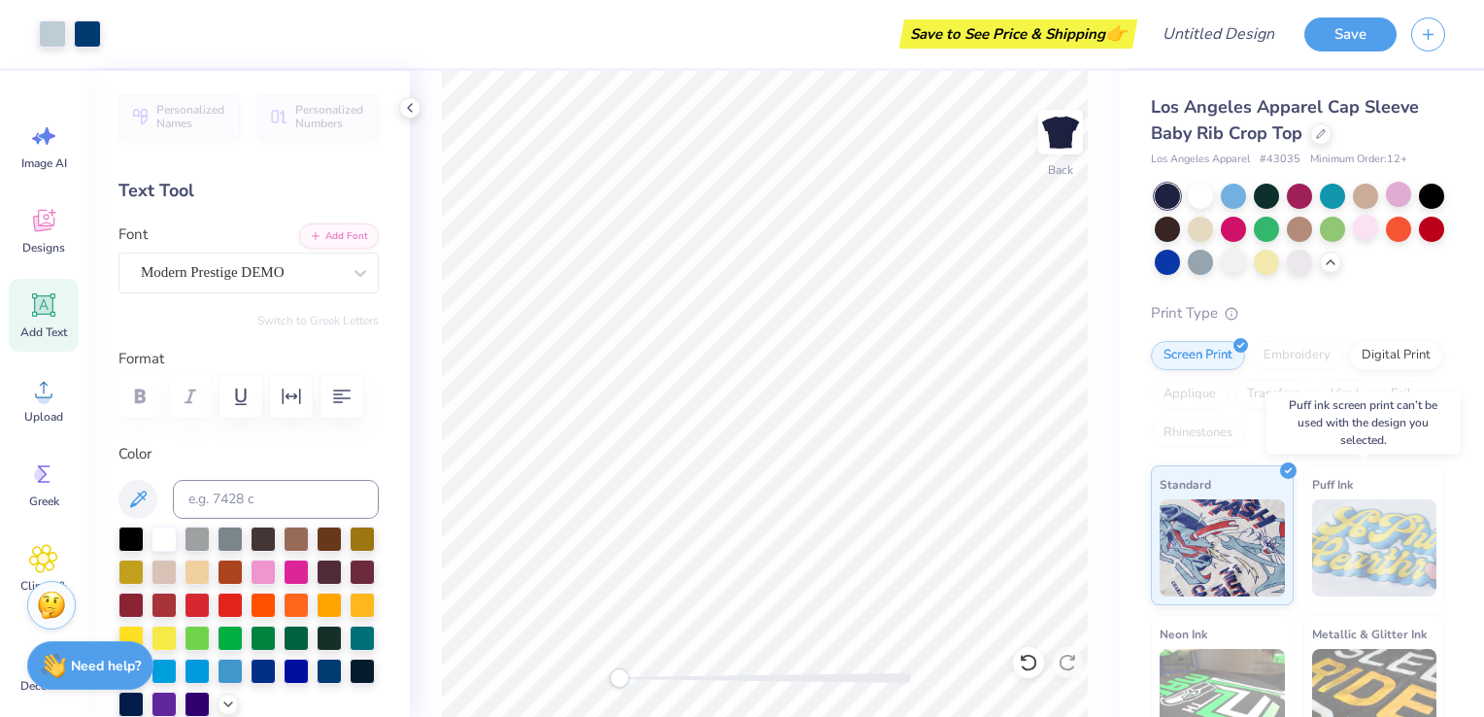
click at [1337, 526] on img at bounding box center [1374, 547] width 125 height 97
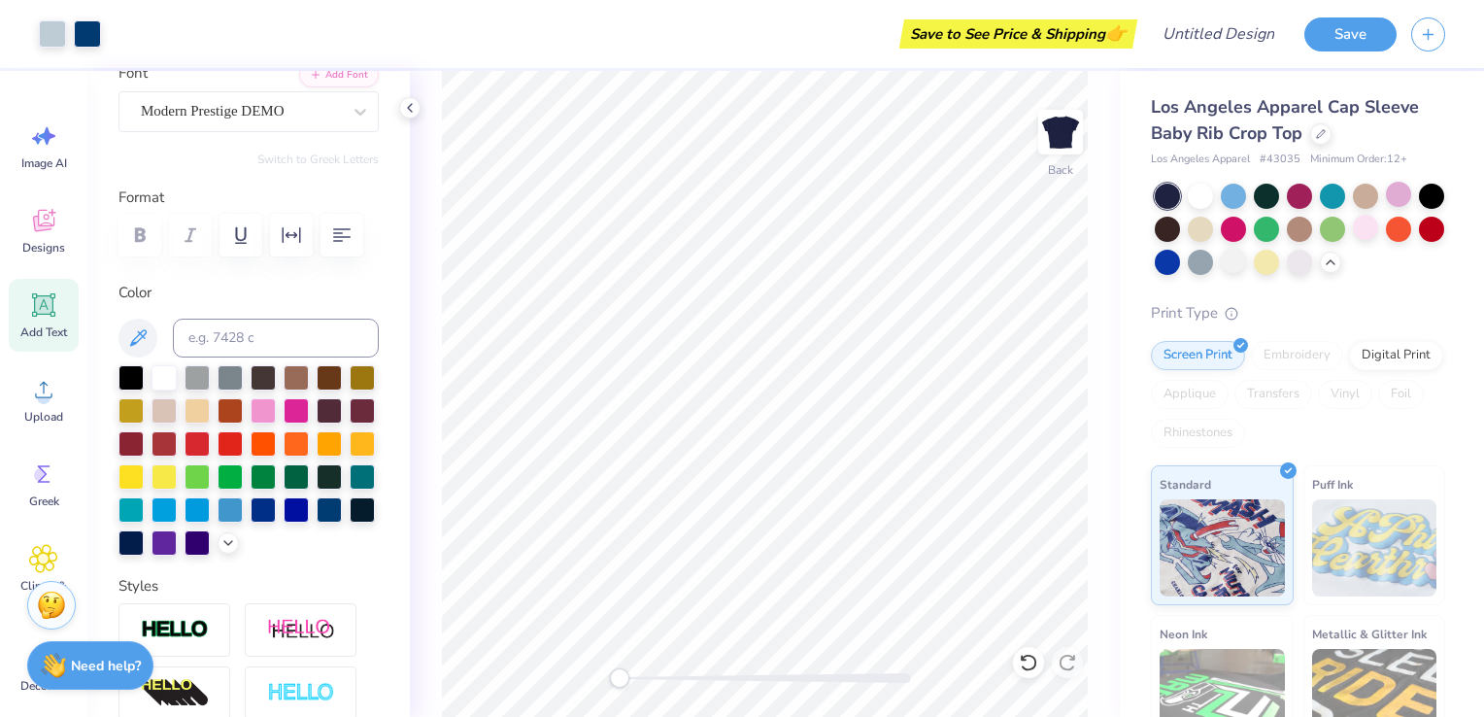
scroll to position [196, 0]
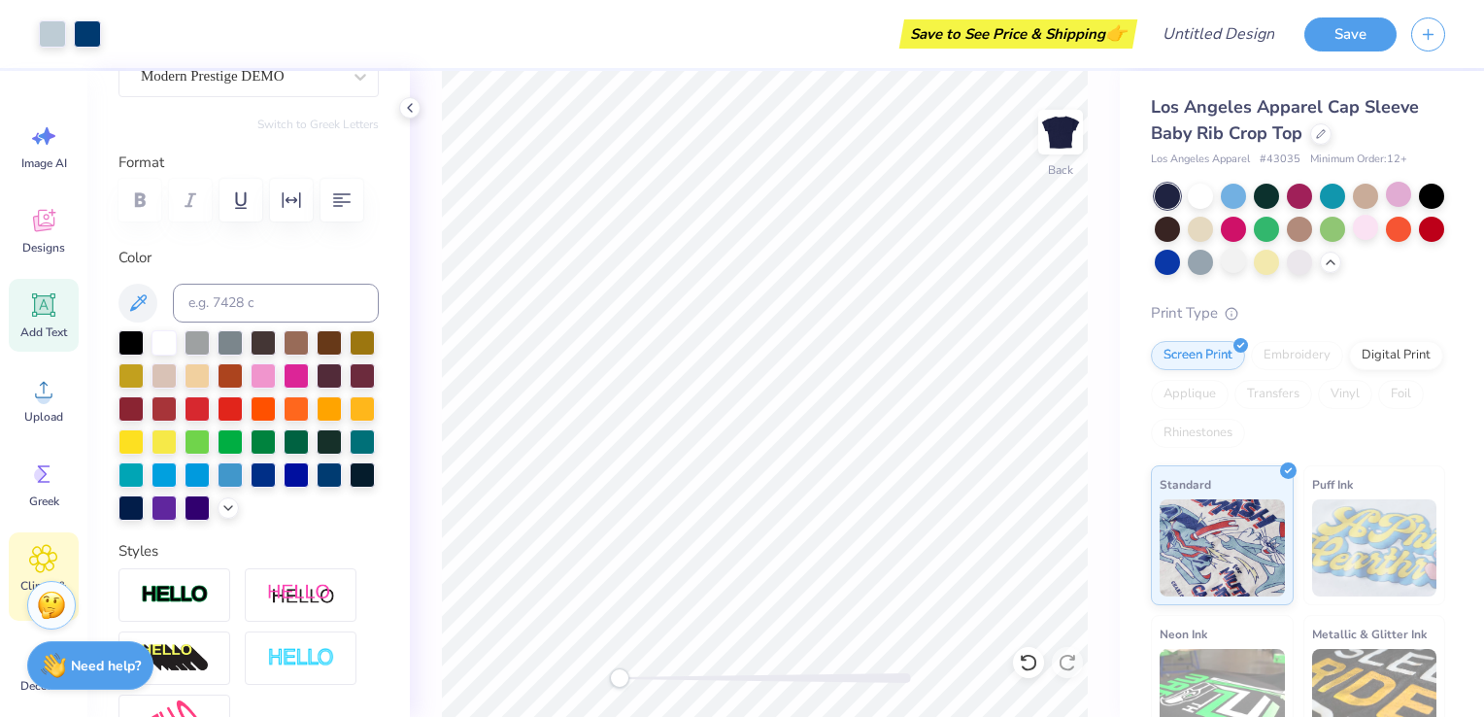
click at [53, 549] on icon at bounding box center [43, 558] width 28 height 29
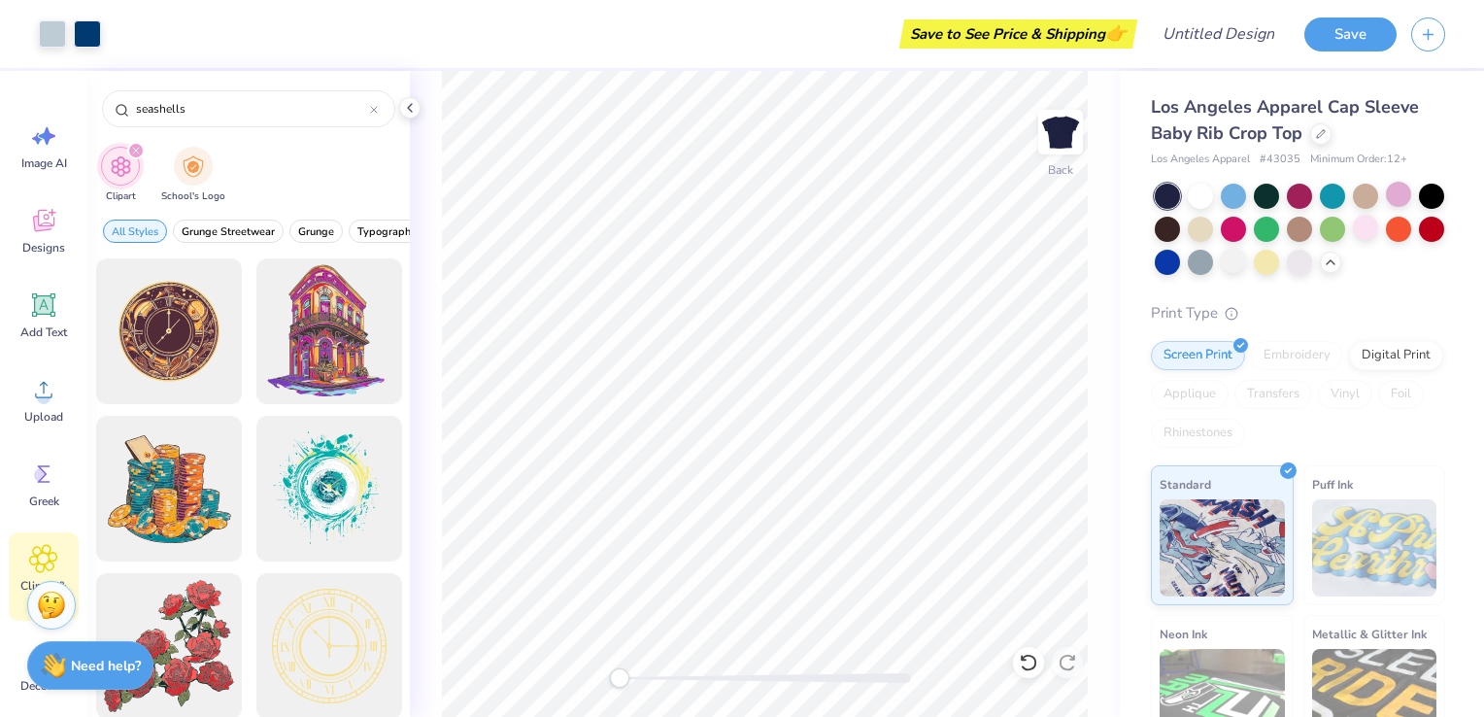
type input "seashells"
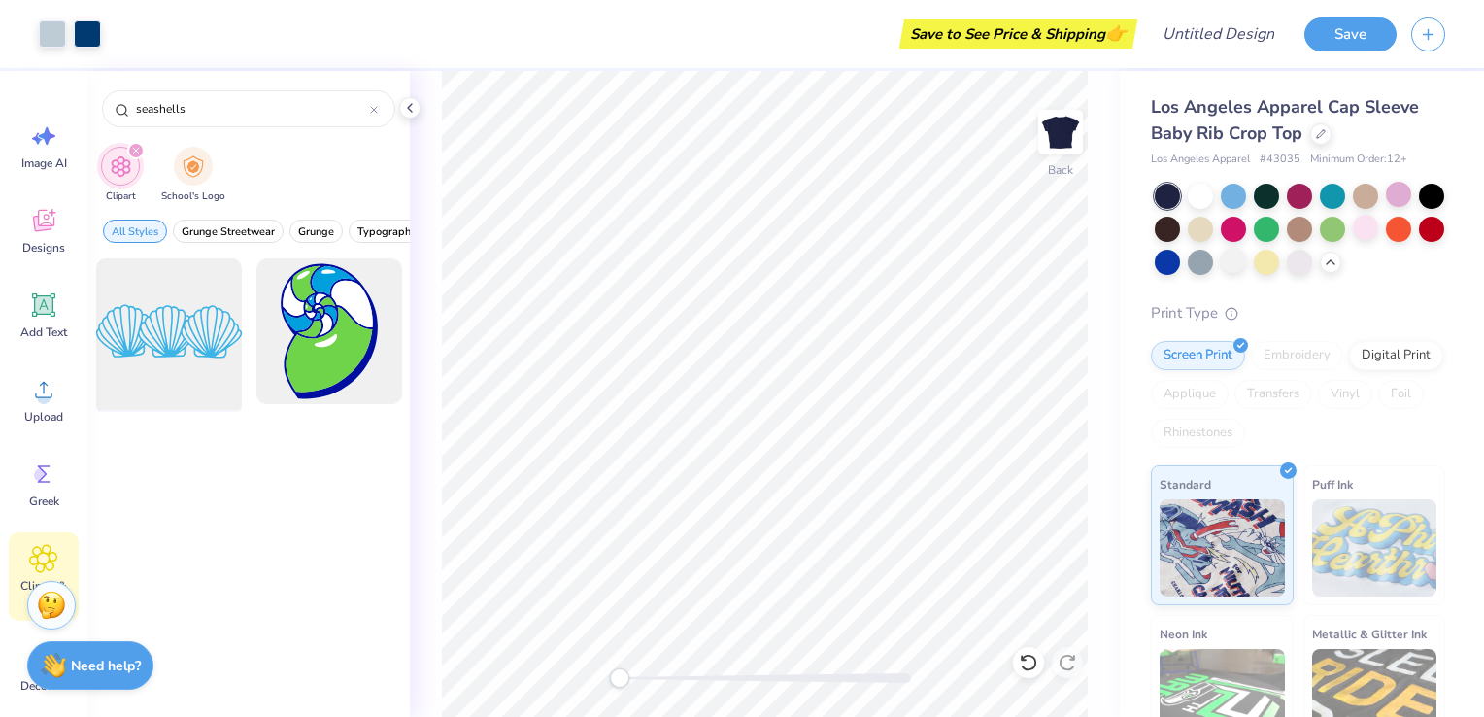
click at [200, 324] on div at bounding box center [168, 332] width 160 height 160
type input "2.07"
type input "2.18"
type input "2.55"
type input "3.00"
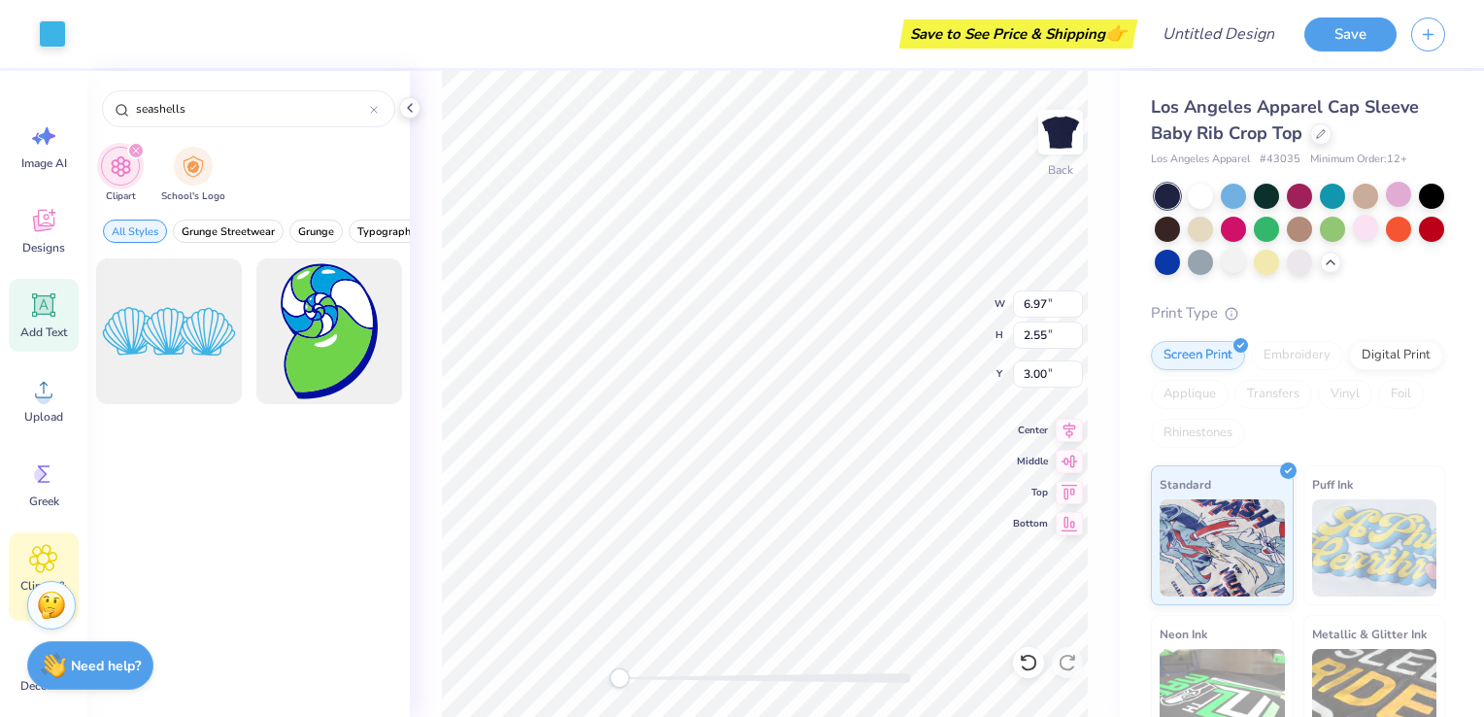
click at [47, 319] on icon at bounding box center [43, 304] width 29 height 29
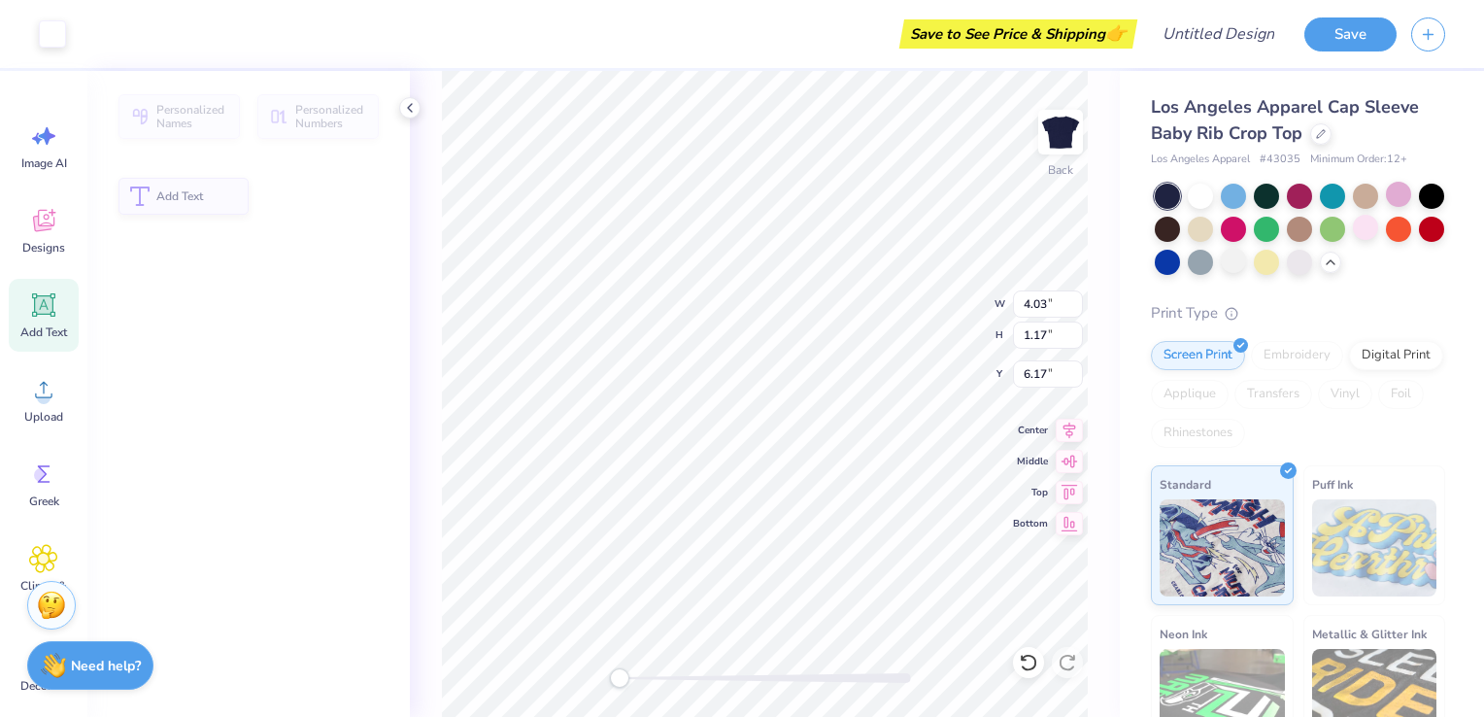
type input "4.03"
type input "1.17"
type input "6.17"
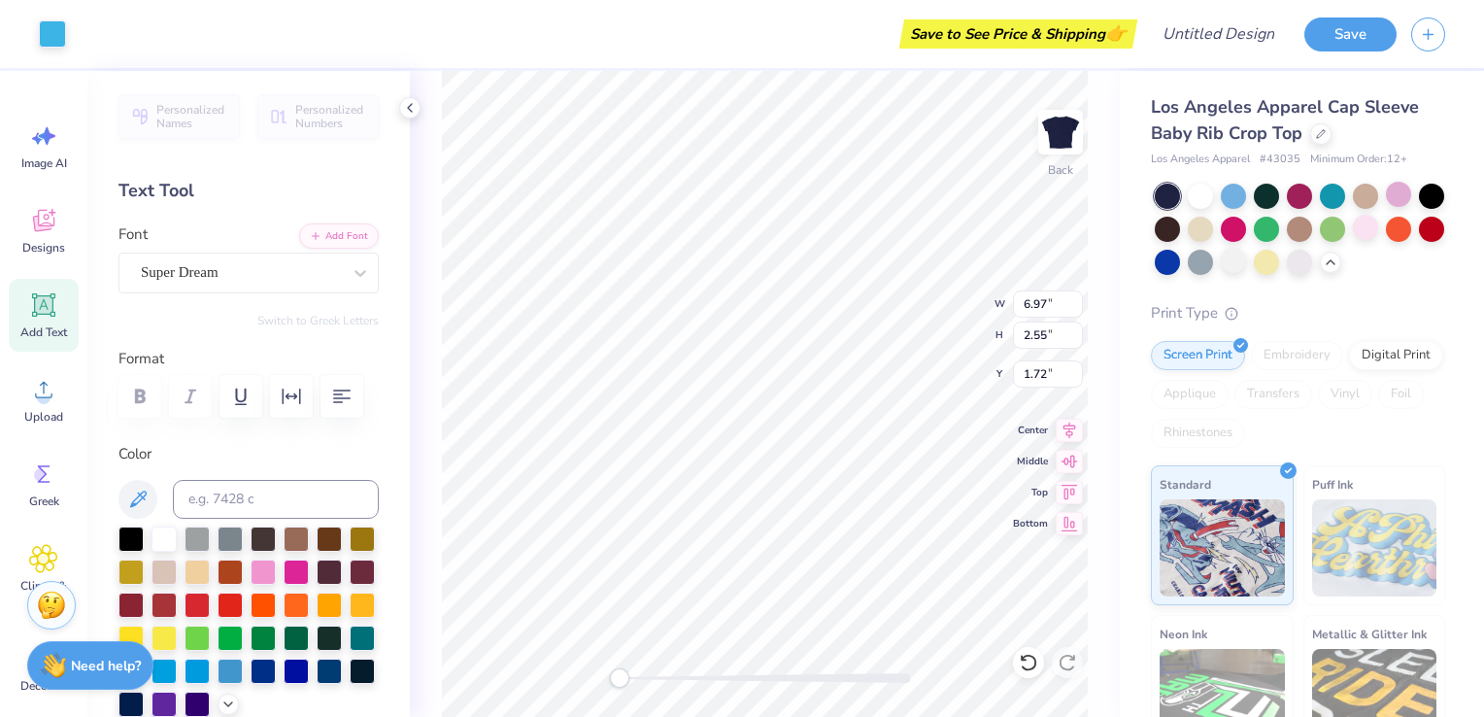
type input "2.07"
type input "2.18"
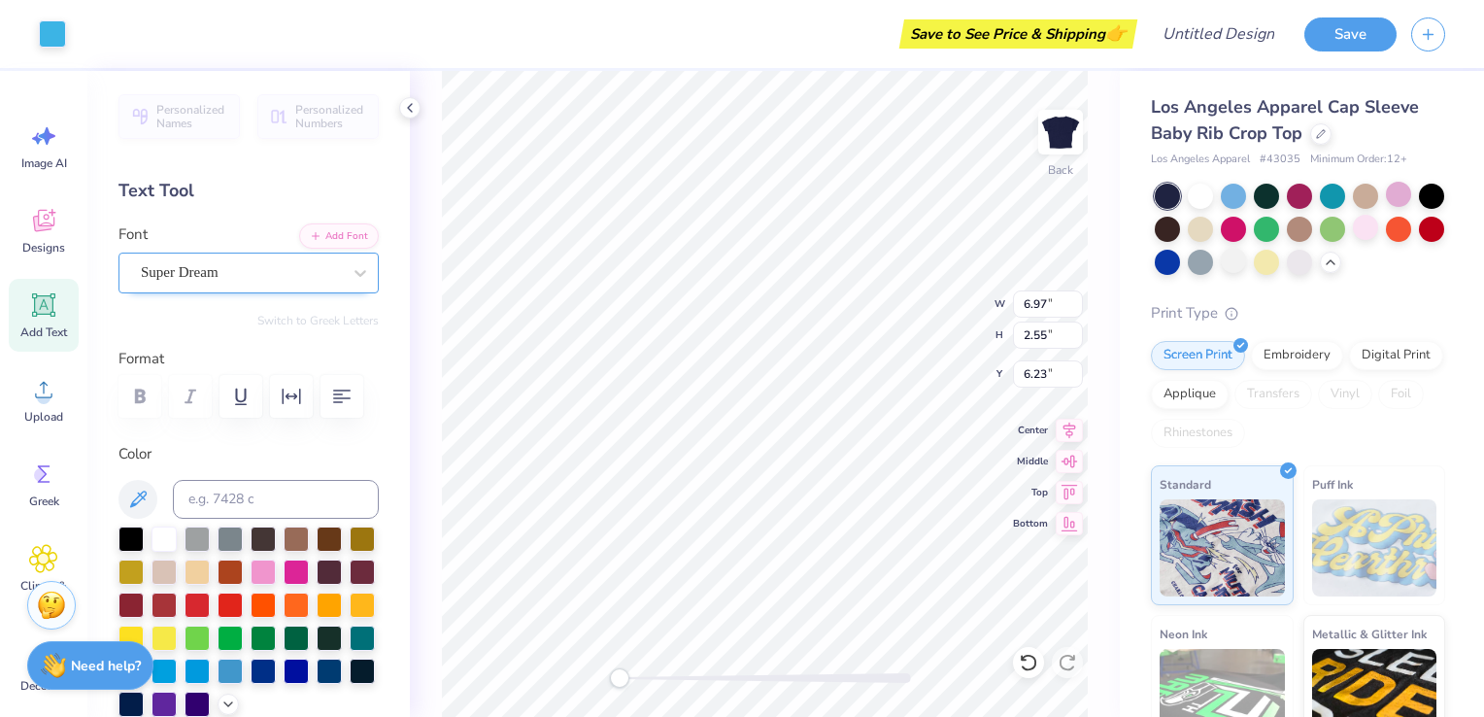
click at [180, 278] on div "Super Dream" at bounding box center [241, 272] width 204 height 30
click at [1065, 496] on icon at bounding box center [1069, 489] width 27 height 23
click at [1067, 453] on icon at bounding box center [1069, 458] width 27 height 23
click at [1064, 450] on icon at bounding box center [1069, 458] width 27 height 23
click at [1052, 427] on div "Center" at bounding box center [1048, 427] width 70 height 23
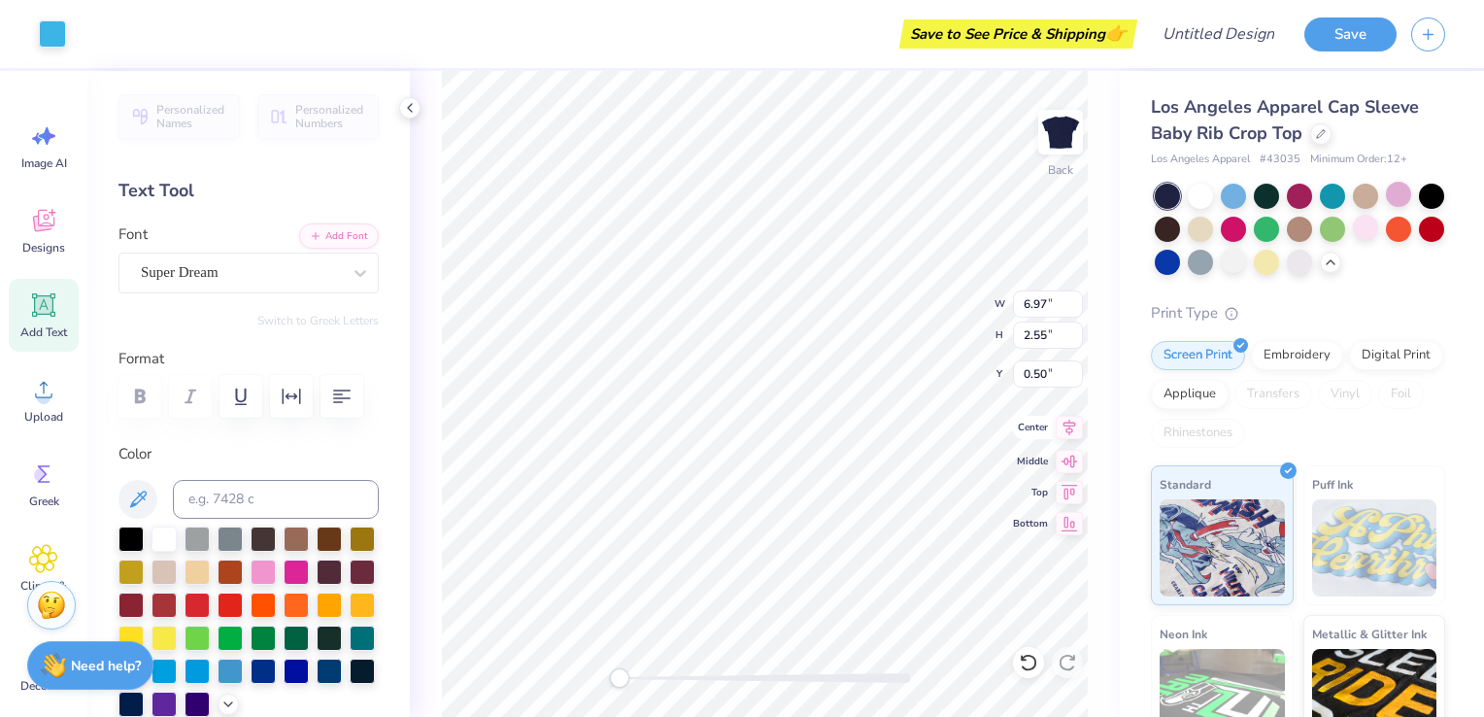
click at [1062, 429] on icon at bounding box center [1069, 427] width 27 height 23
click at [1062, 427] on icon at bounding box center [1069, 427] width 27 height 23
click at [1068, 458] on icon at bounding box center [1069, 458] width 27 height 23
click at [1065, 488] on icon at bounding box center [1070, 489] width 17 height 15
click at [1080, 520] on icon at bounding box center [1069, 520] width 27 height 23
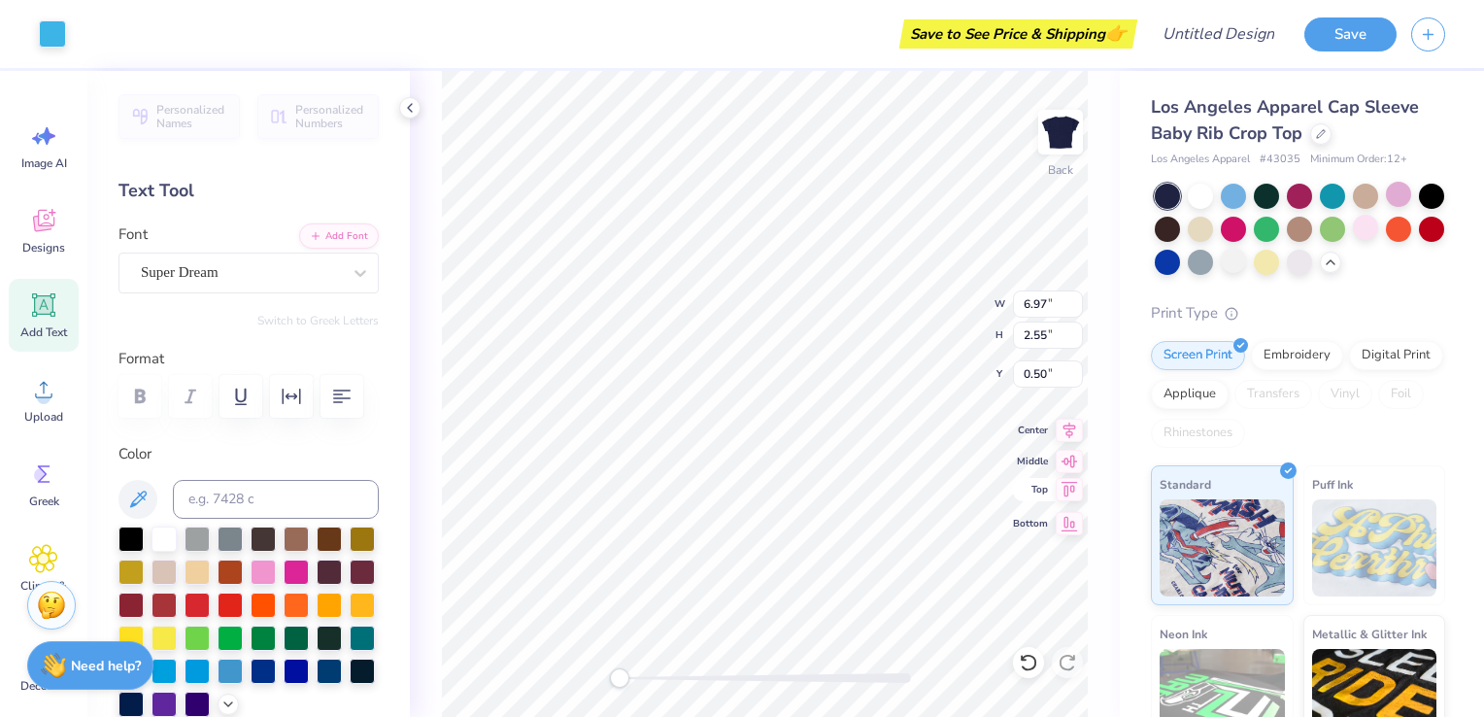
click at [1058, 478] on icon at bounding box center [1069, 489] width 27 height 23
click at [1065, 451] on icon at bounding box center [1069, 458] width 27 height 23
click at [1067, 487] on icon at bounding box center [1069, 489] width 27 height 23
click at [198, 262] on div "Super Dream" at bounding box center [241, 272] width 204 height 30
click at [51, 310] on icon at bounding box center [44, 305] width 18 height 18
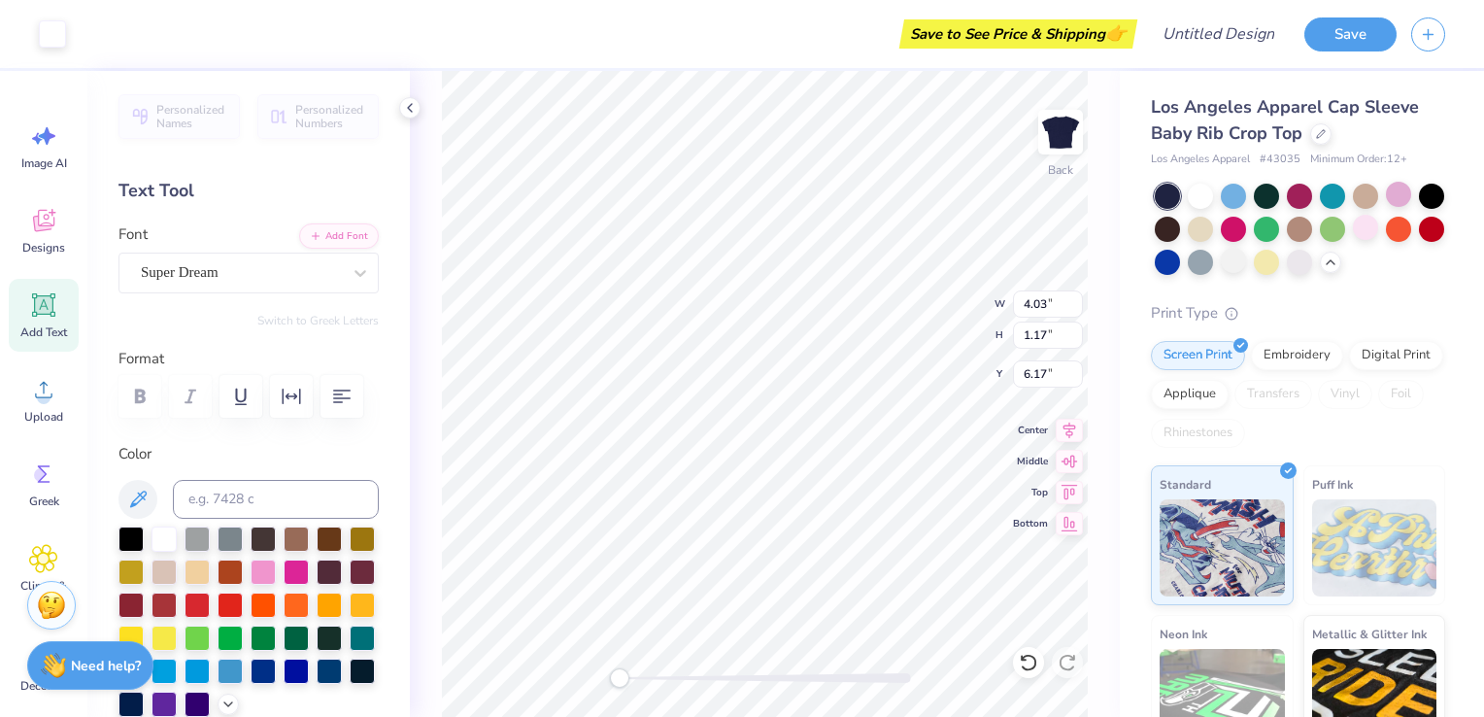
type input "4.03"
type input "1.17"
type input "6.17"
click at [38, 309] on icon at bounding box center [44, 305] width 18 height 18
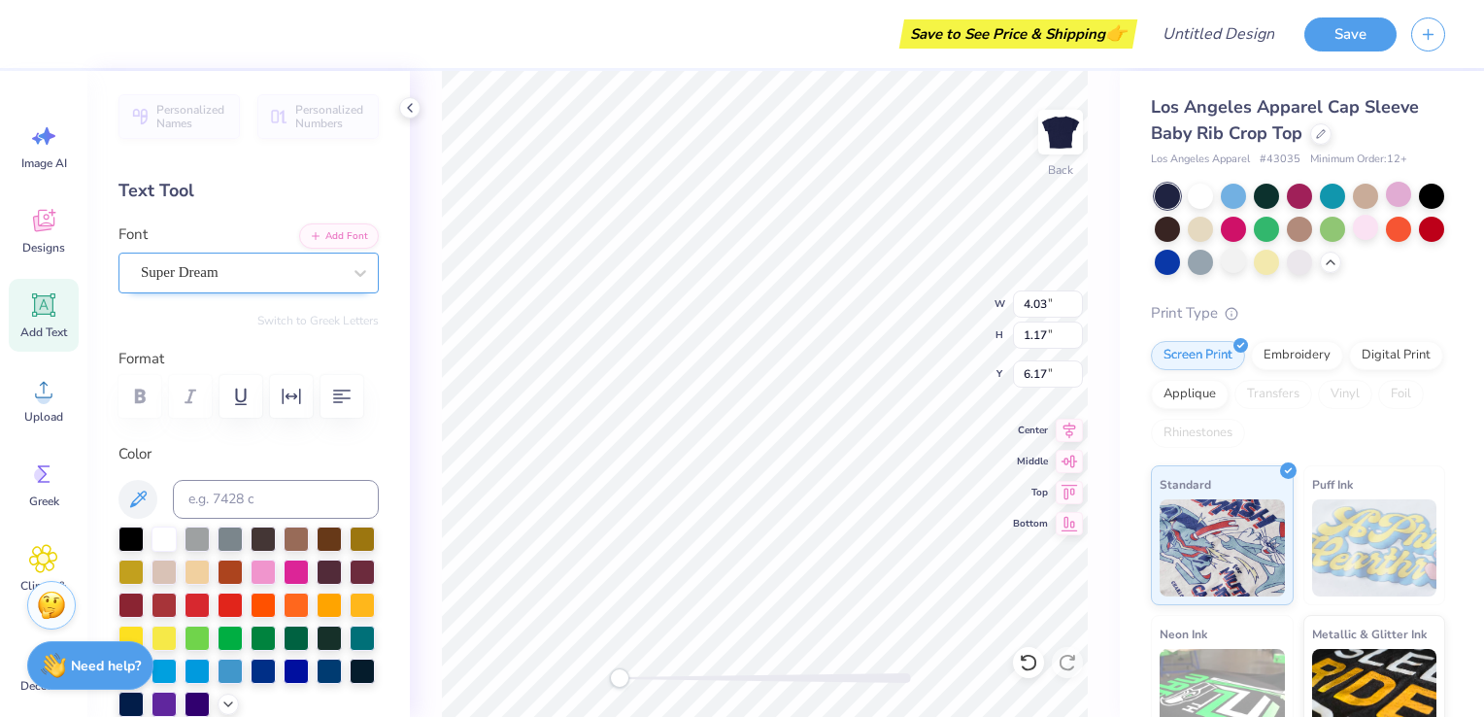
type textarea "Little"
click at [233, 274] on div "Super Dream" at bounding box center [241, 272] width 204 height 30
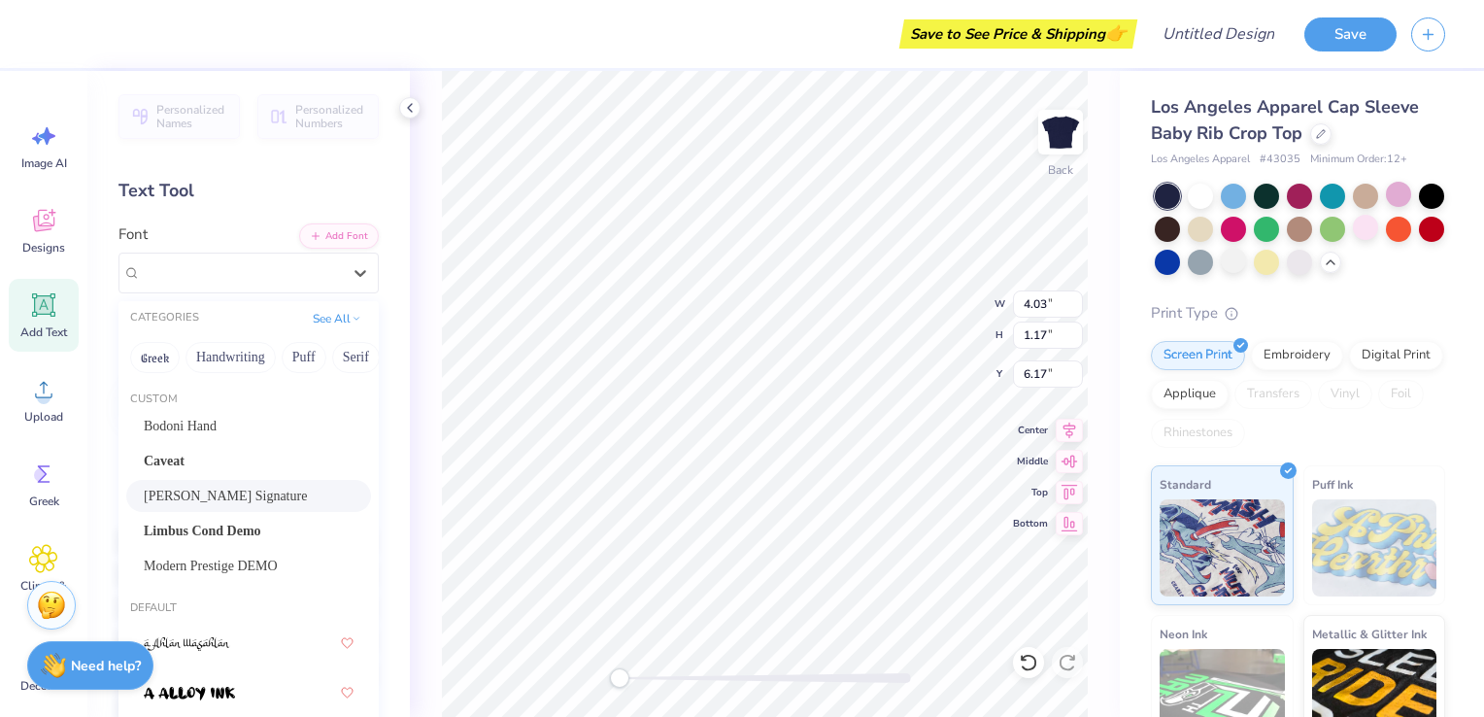
click at [282, 490] on div "Daniels Signature" at bounding box center [249, 496] width 210 height 20
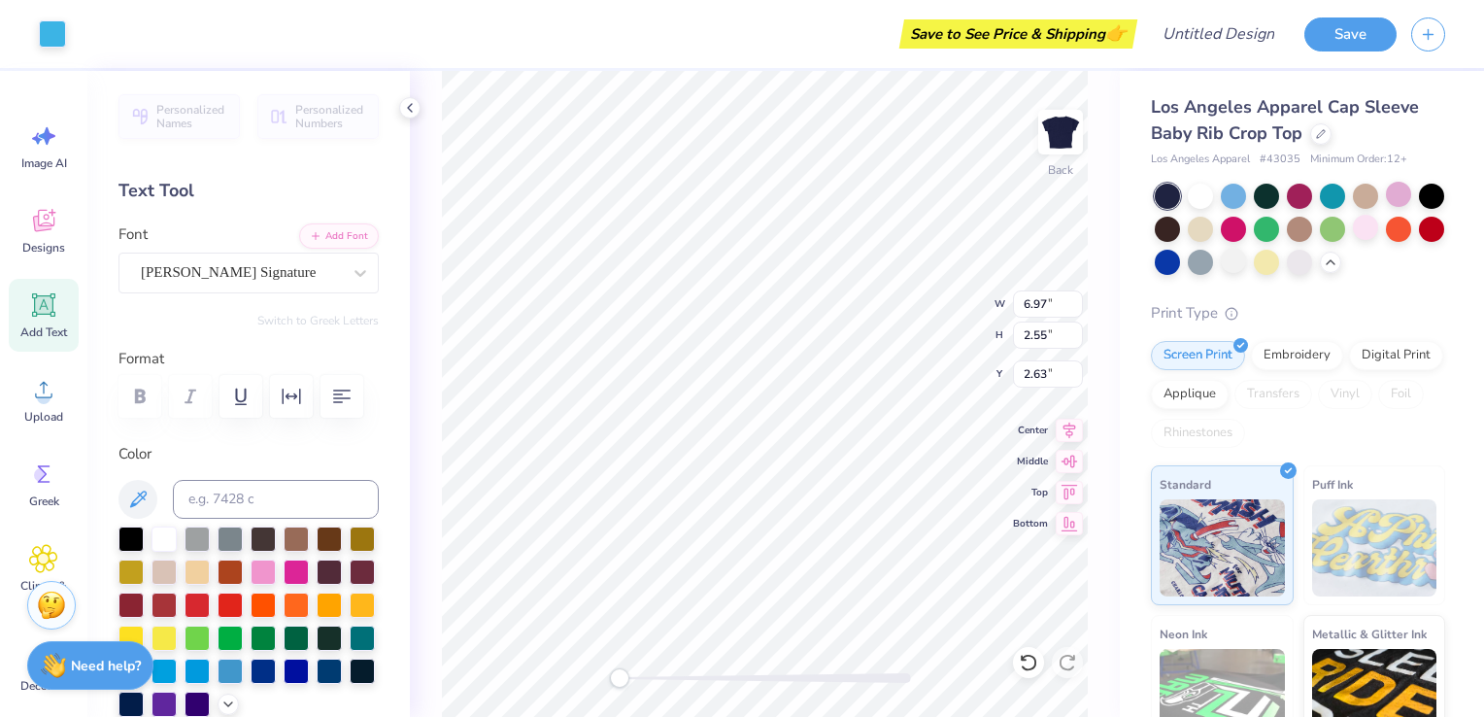
type input "6.97"
type input "2.55"
type input "2.63"
type input "5.88"
type input "2.46"
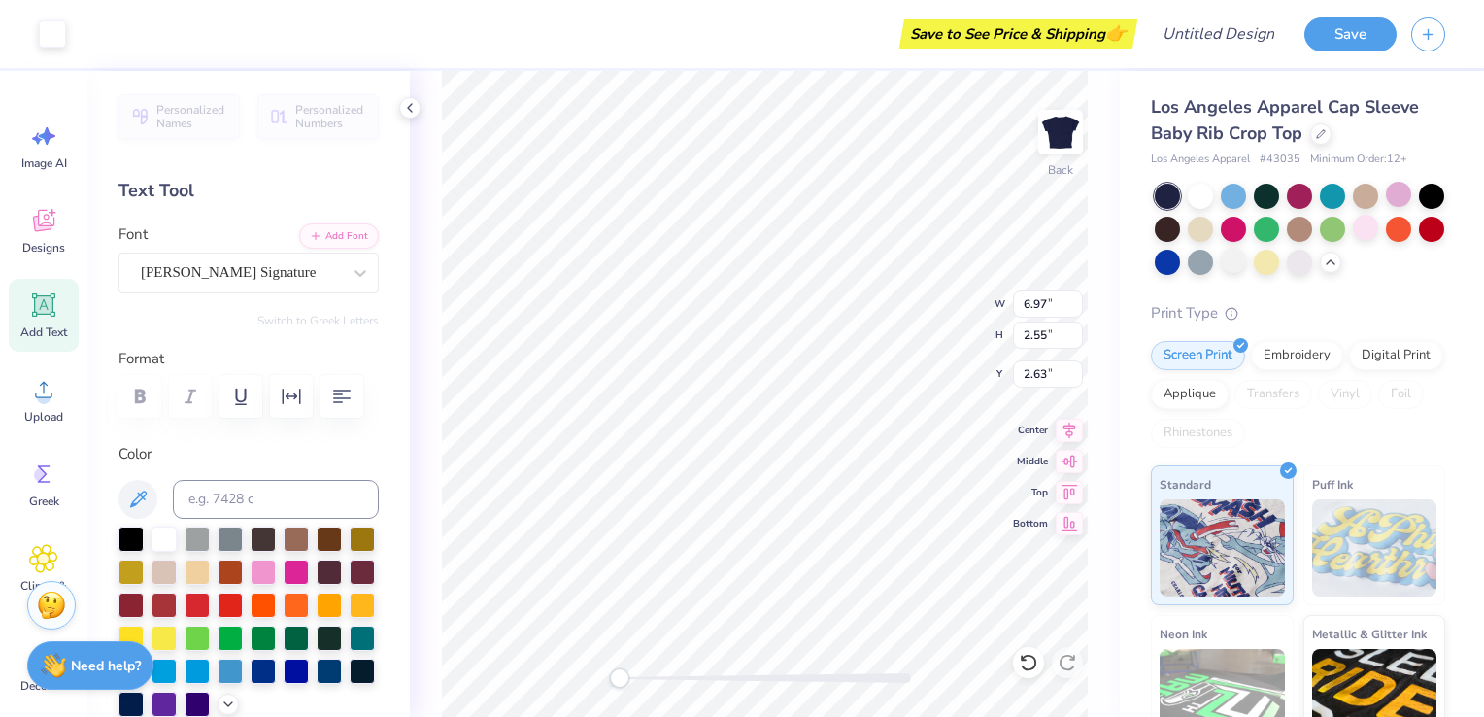
type input "5.52"
type input "4.11"
type input "1.72"
type input "6.26"
click at [1239, 192] on div at bounding box center [1233, 194] width 25 height 25
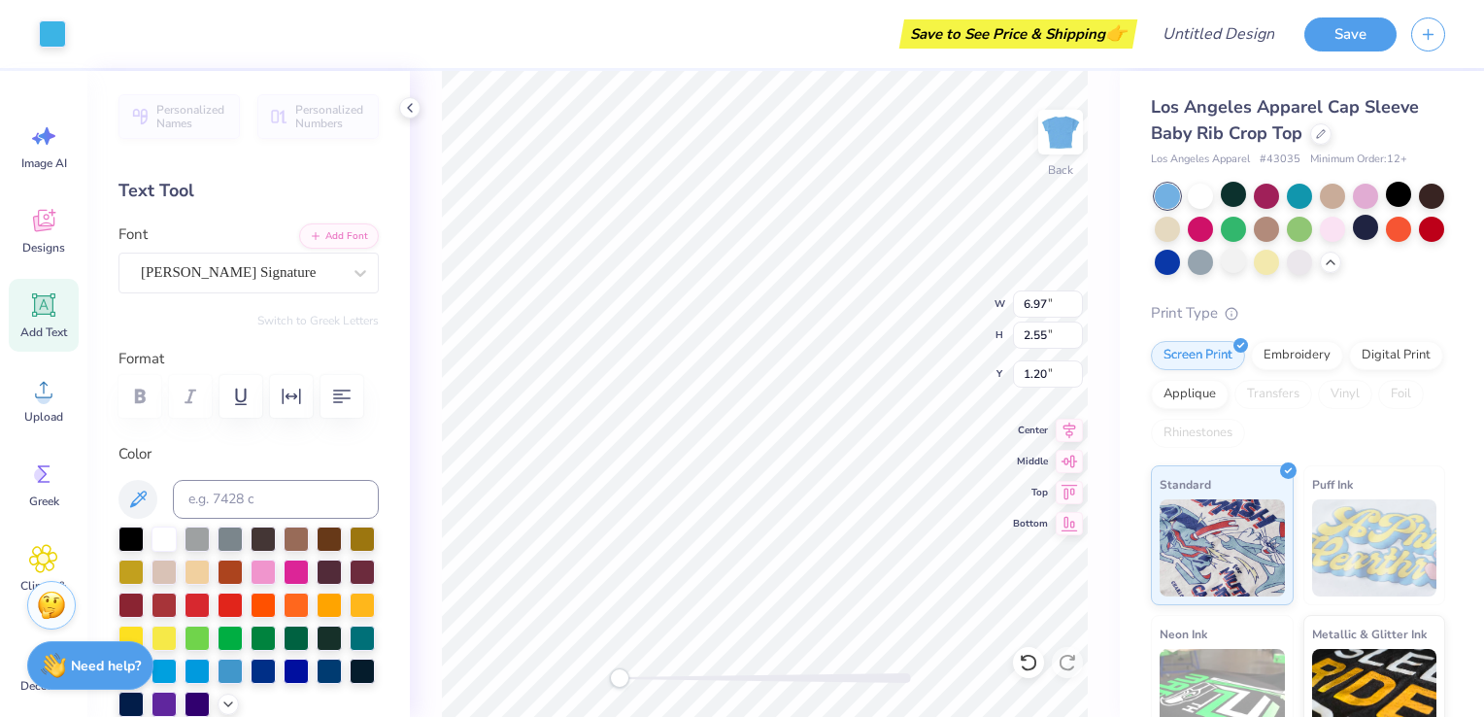
click at [1250, 274] on div "Los Angeles Apparel Cap Sleeve Baby Rib Crop Top Los Angeles Apparel # 43035 Mi…" at bounding box center [1298, 499] width 294 height 810
click at [1378, 222] on div at bounding box center [1365, 227] width 25 height 25
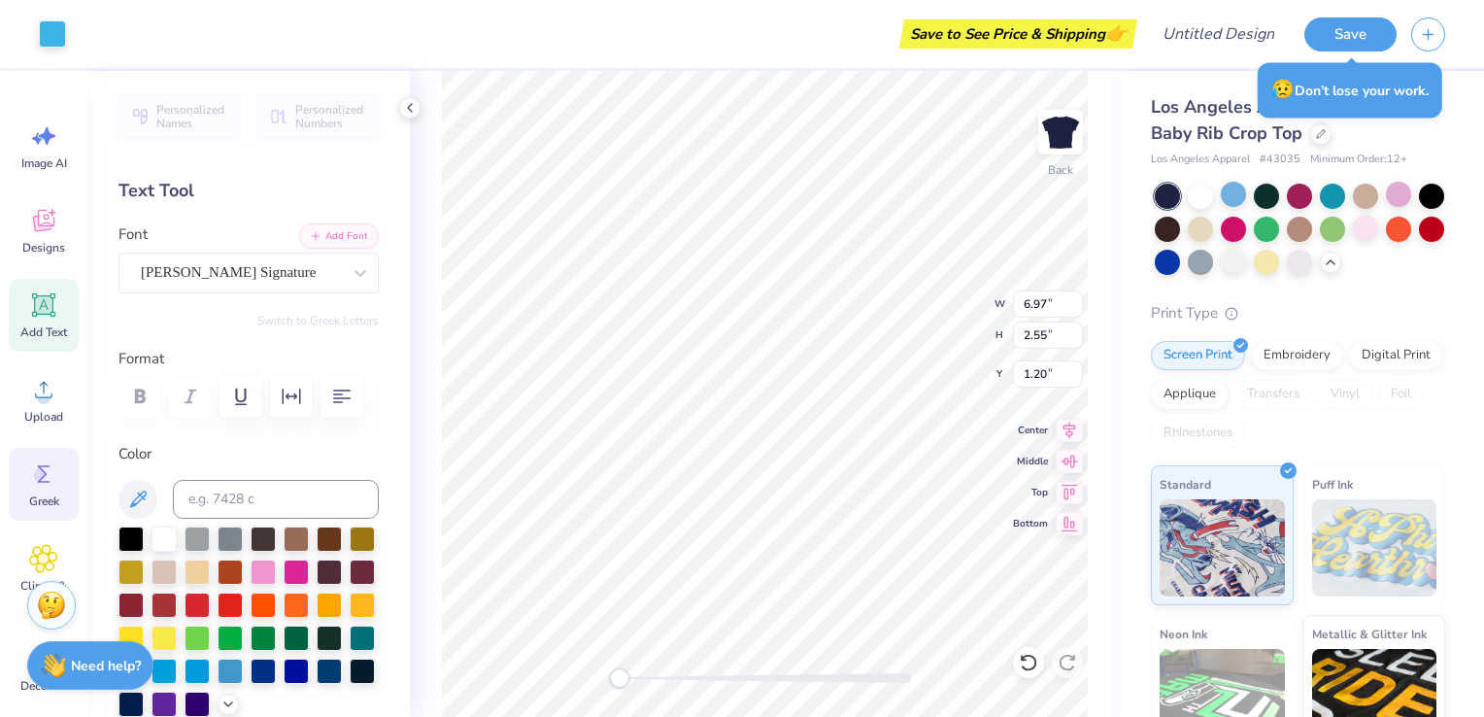
click at [54, 482] on icon at bounding box center [43, 473] width 29 height 29
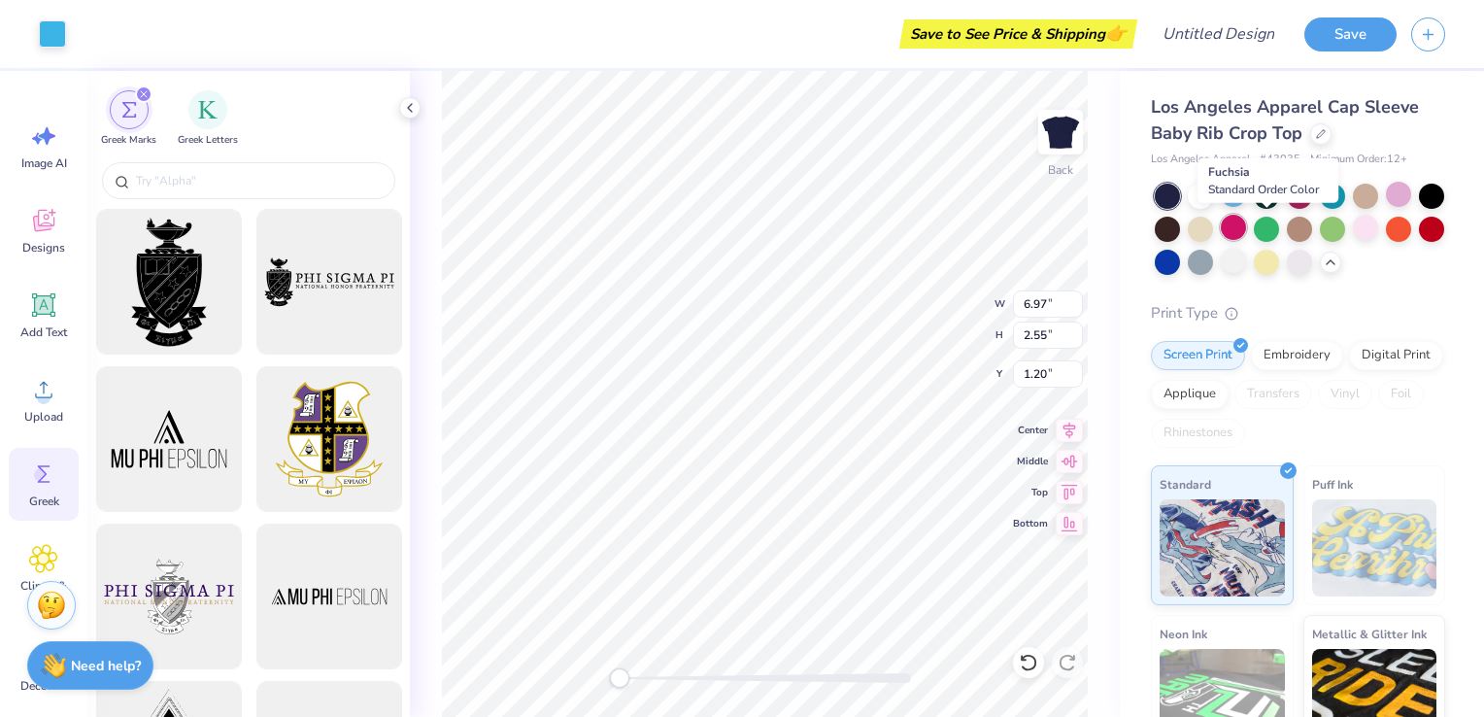
click at [1246, 232] on div at bounding box center [1233, 227] width 25 height 25
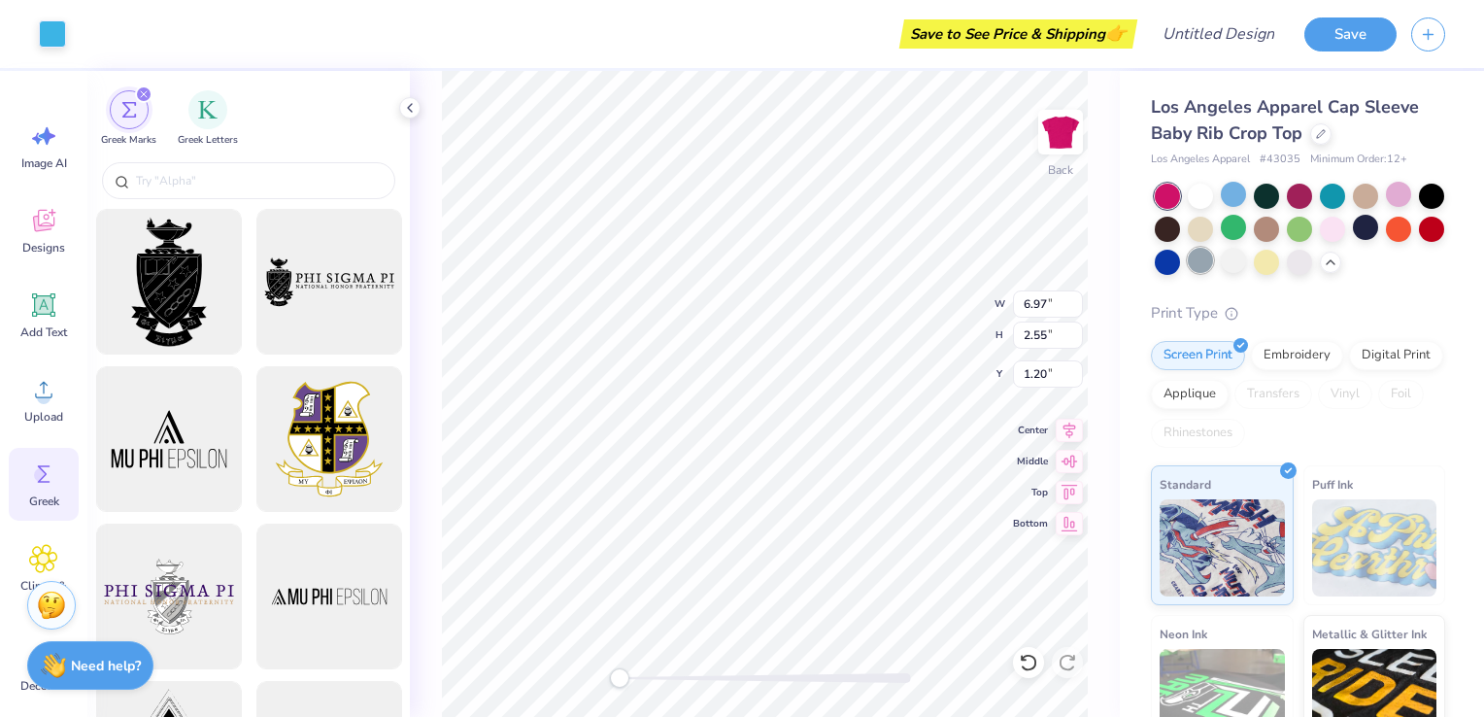
click at [1213, 268] on div at bounding box center [1200, 260] width 25 height 25
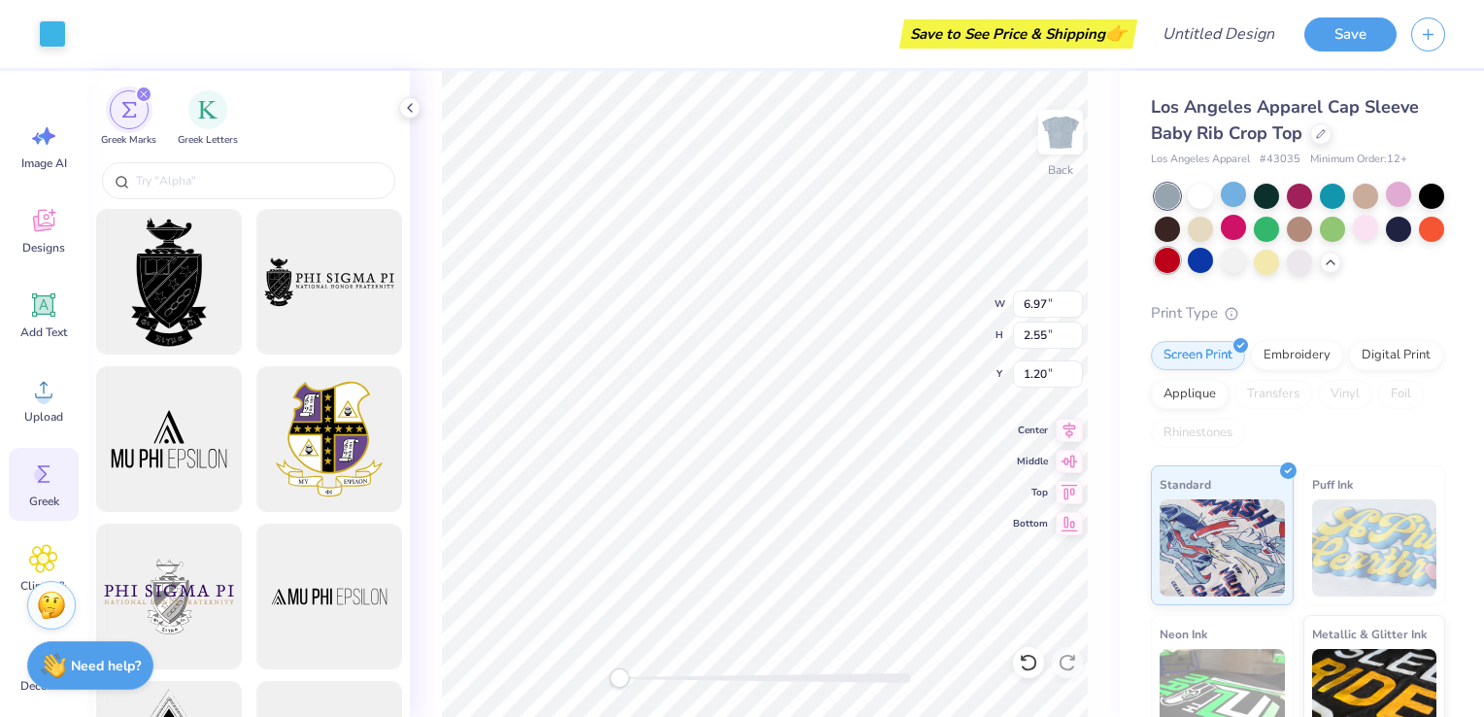
click at [1180, 268] on div at bounding box center [1167, 260] width 25 height 25
click at [1210, 197] on div at bounding box center [1200, 194] width 25 height 25
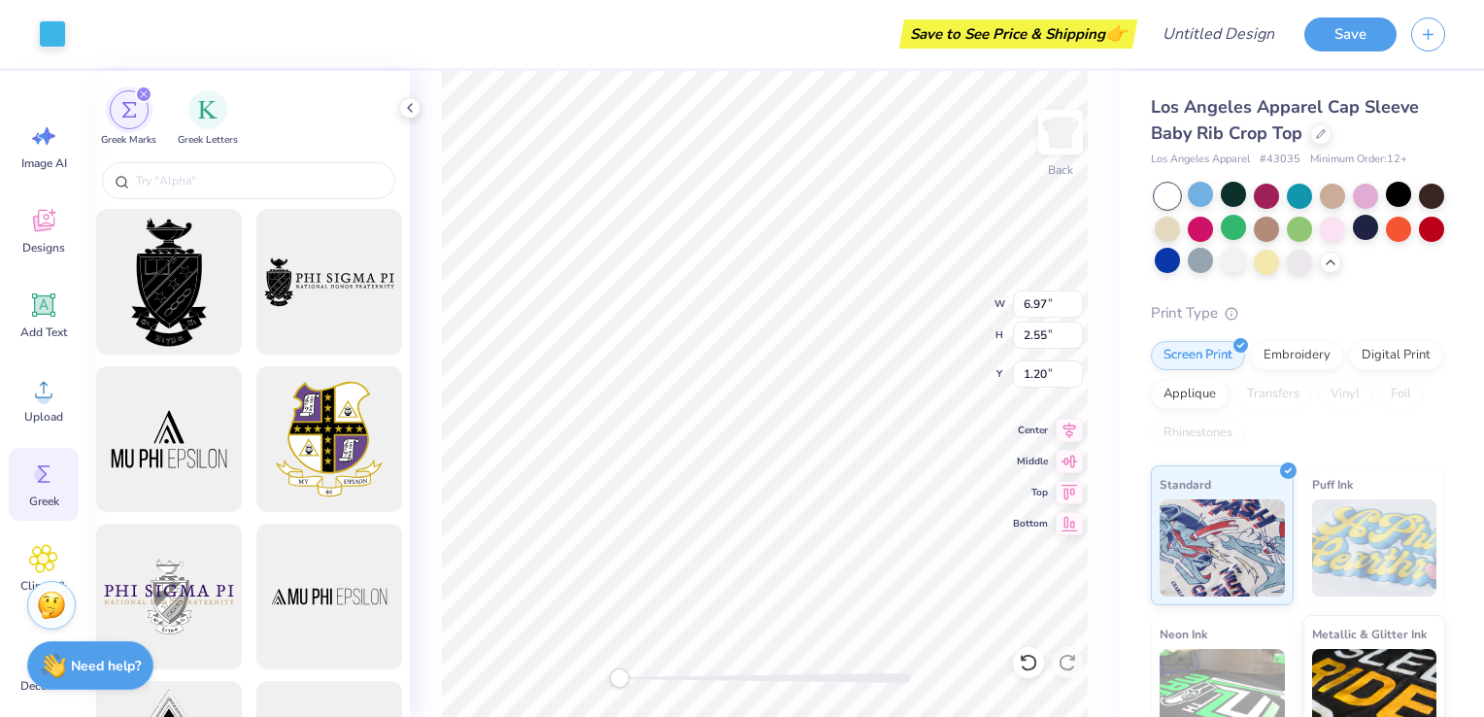
click at [1249, 192] on div at bounding box center [1300, 229] width 290 height 91
click at [1378, 227] on div at bounding box center [1365, 227] width 25 height 25
